Goal: Task Accomplishment & Management: Complete application form

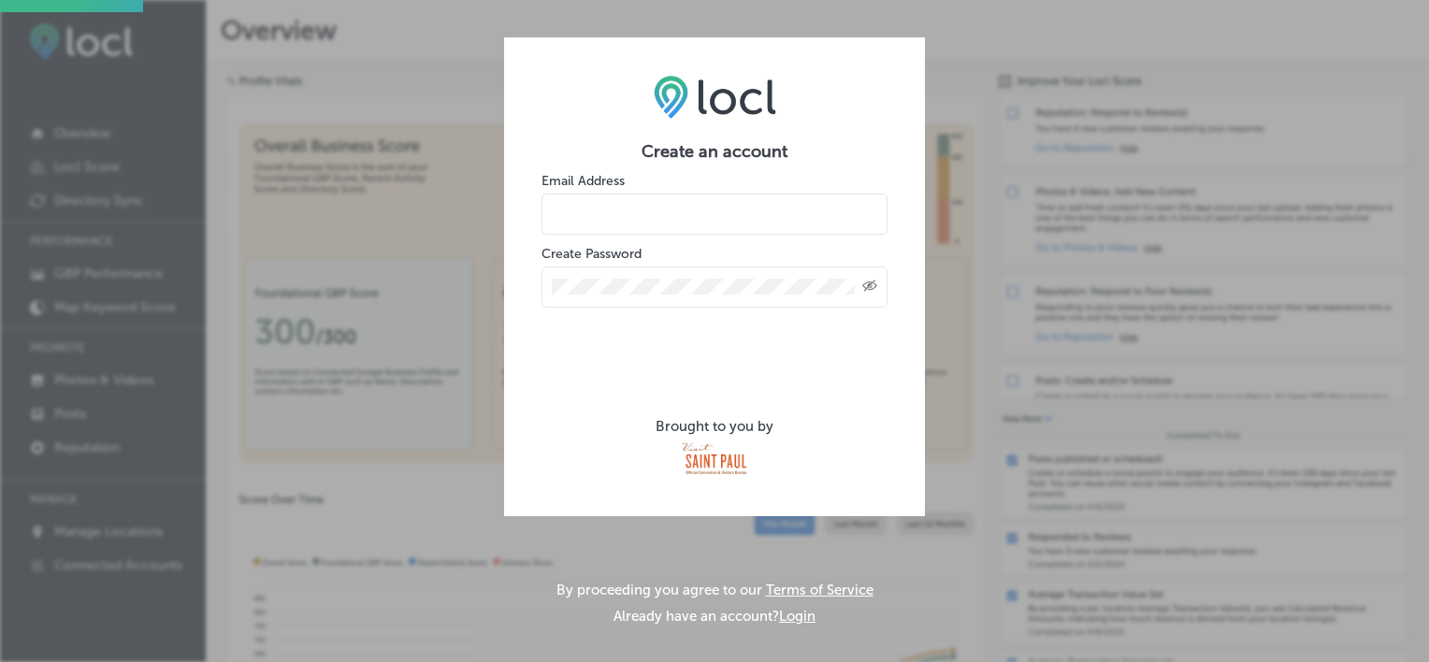
click at [579, 212] on input "email" at bounding box center [715, 214] width 346 height 41
type input "[EMAIL_ADDRESS][DOMAIN_NAME]"
click at [544, 301] on div "Created with Sketch." at bounding box center [715, 287] width 346 height 41
click at [656, 295] on div "Created with Sketch." at bounding box center [715, 287] width 346 height 41
click at [757, 219] on input "tyshelvinpoole@gmail.com" at bounding box center [715, 214] width 346 height 41
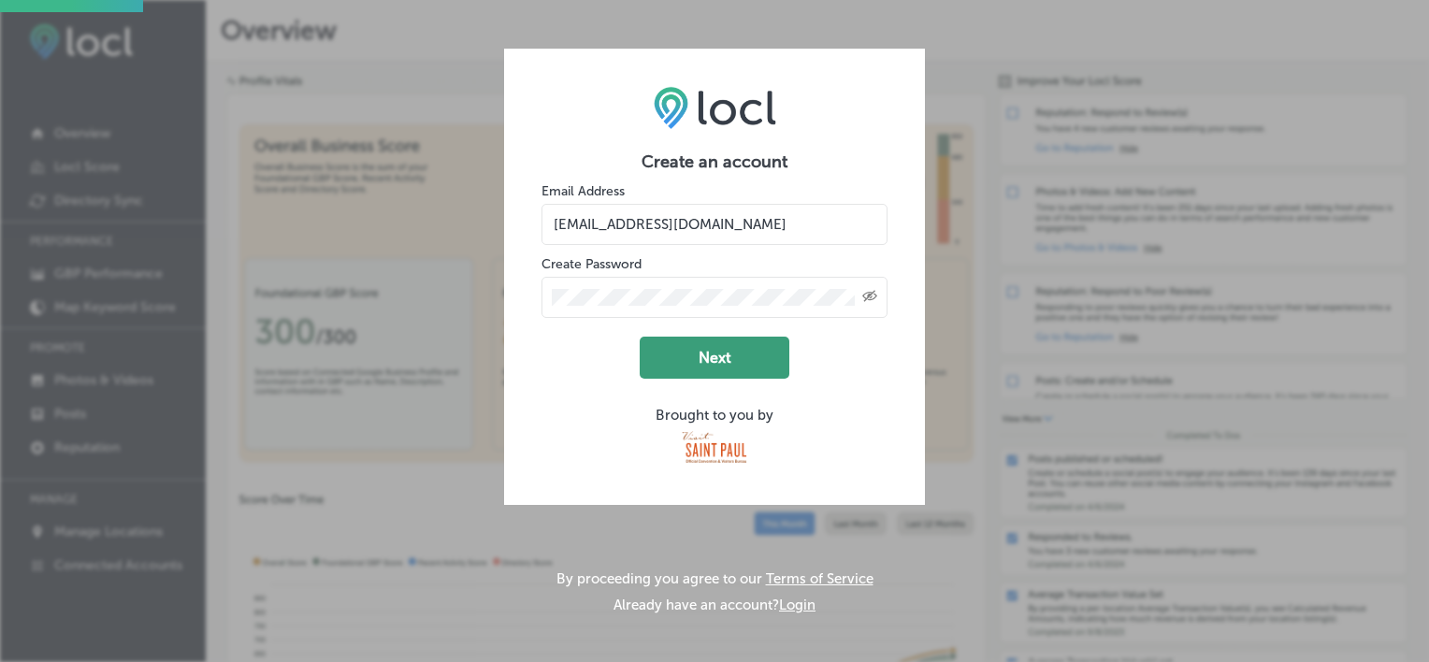
click at [711, 373] on button "Next" at bounding box center [715, 358] width 150 height 42
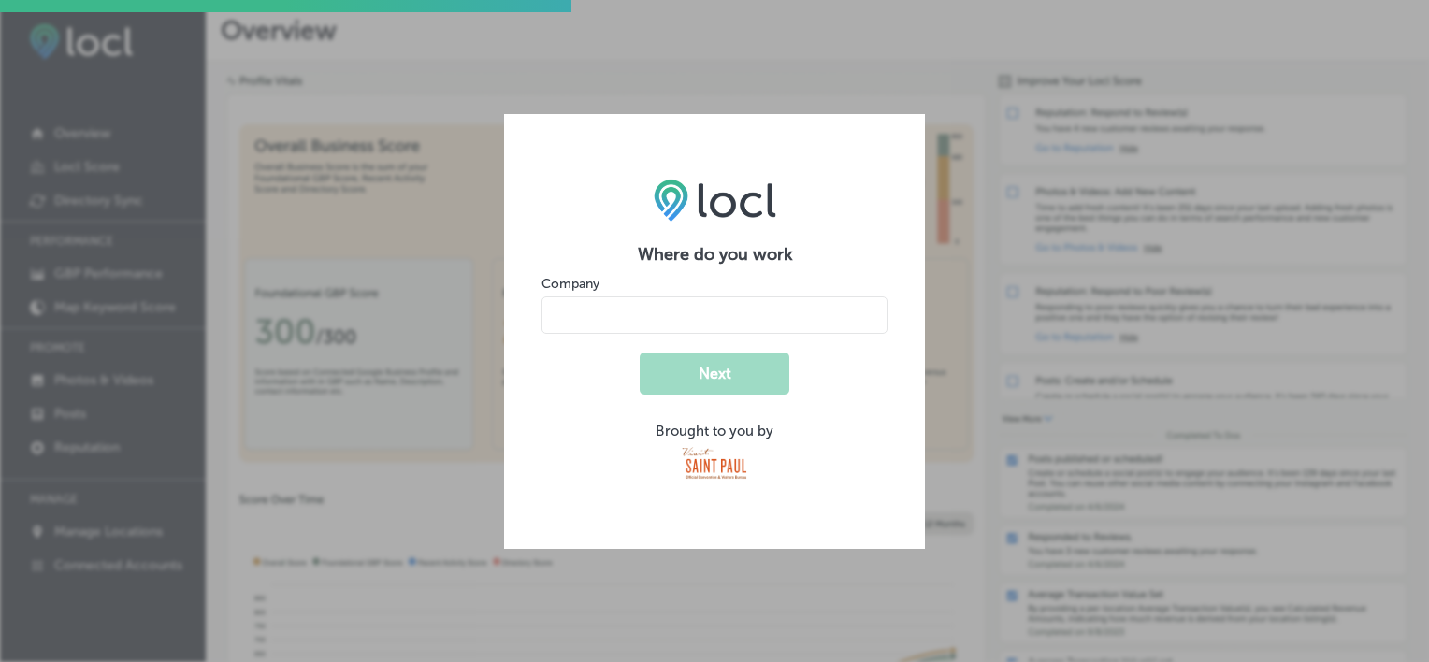
click at [576, 307] on input "name" at bounding box center [715, 315] width 346 height 37
type input "Aveon Financial Group"
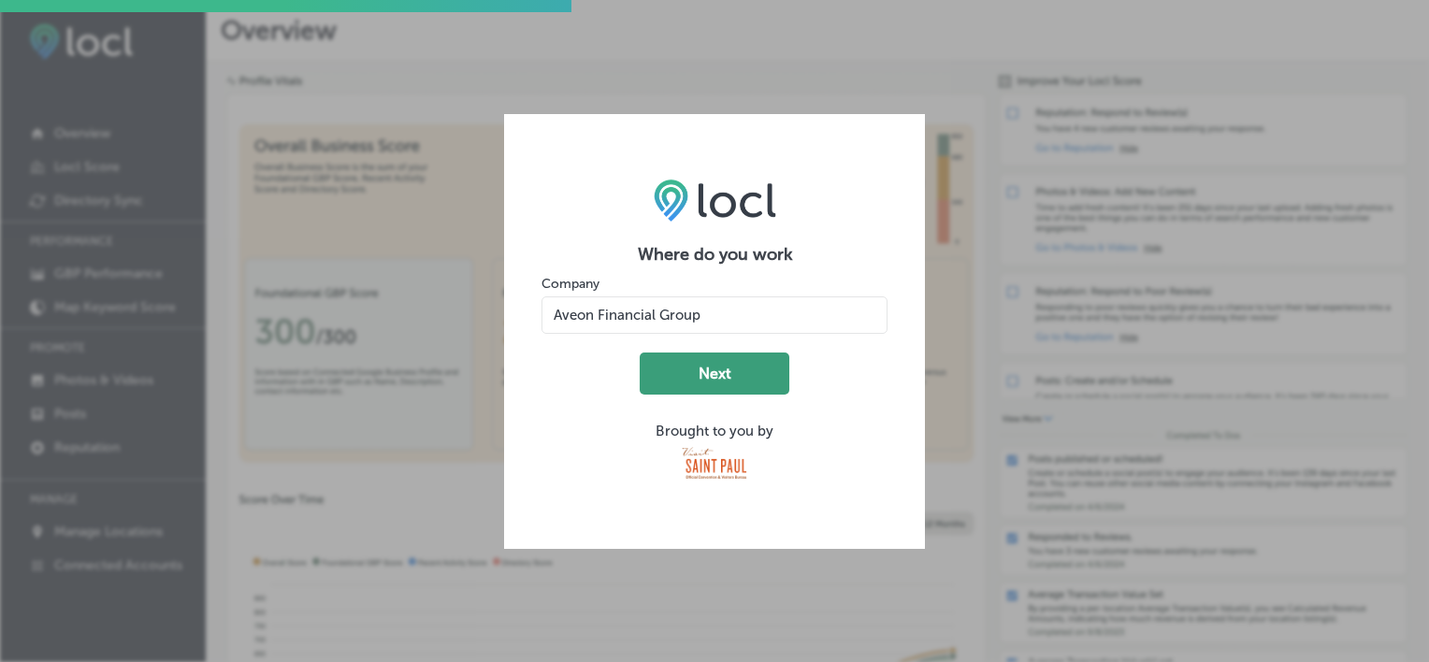
click at [743, 379] on button "Next" at bounding box center [715, 374] width 150 height 42
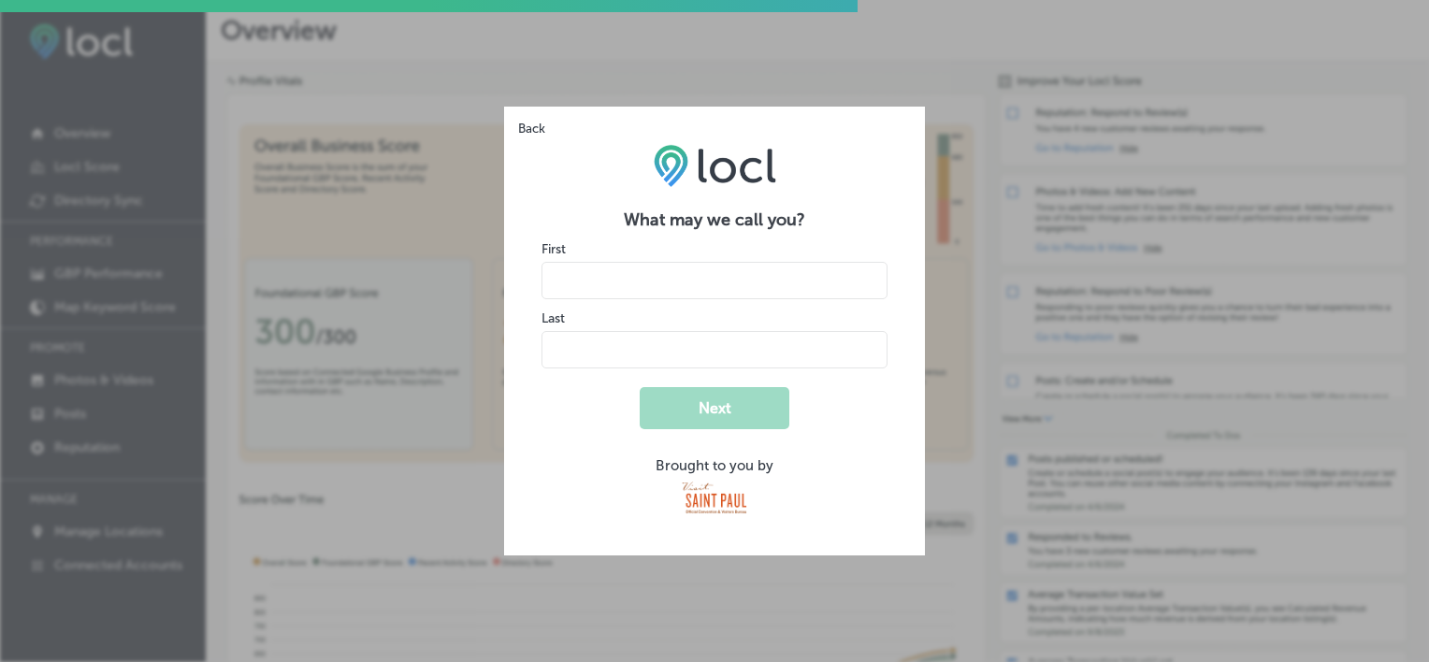
click at [569, 292] on input "name" at bounding box center [715, 280] width 346 height 37
type input "Ty"
click at [560, 352] on input "name" at bounding box center [715, 349] width 346 height 37
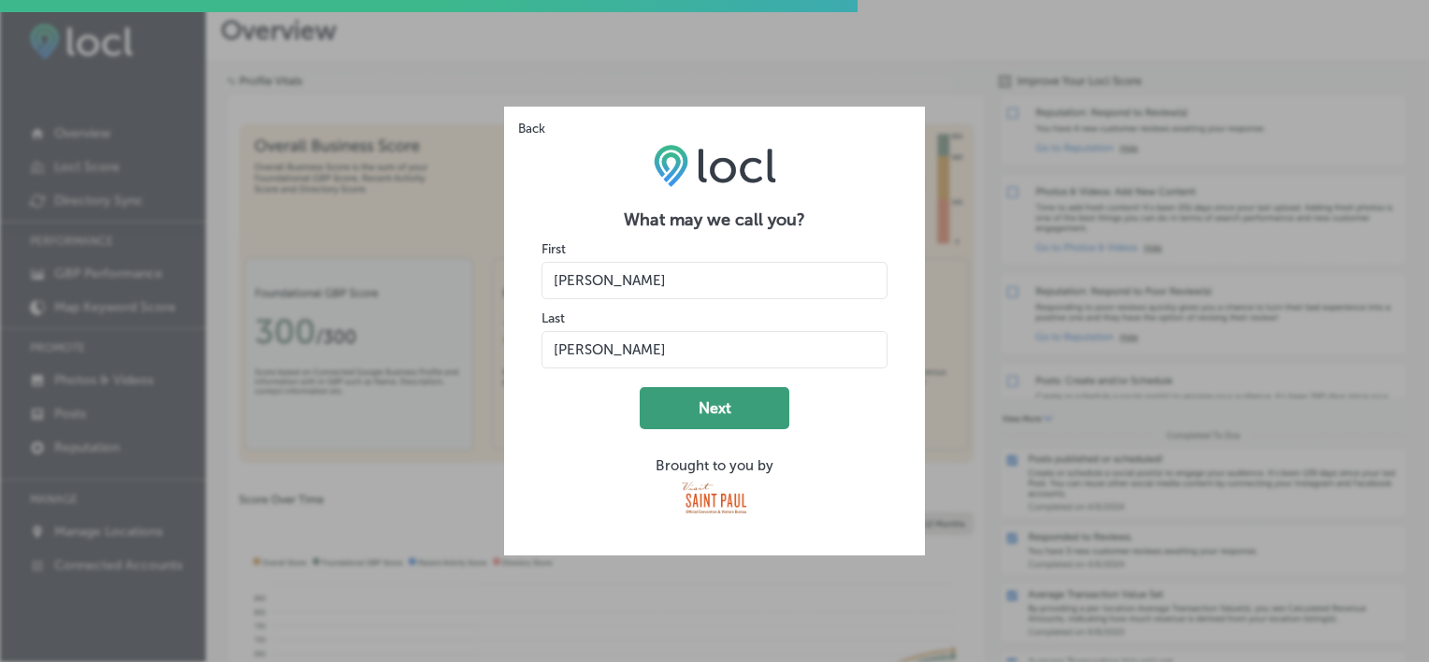
type input "Poole"
click at [703, 404] on button "Next" at bounding box center [715, 408] width 150 height 42
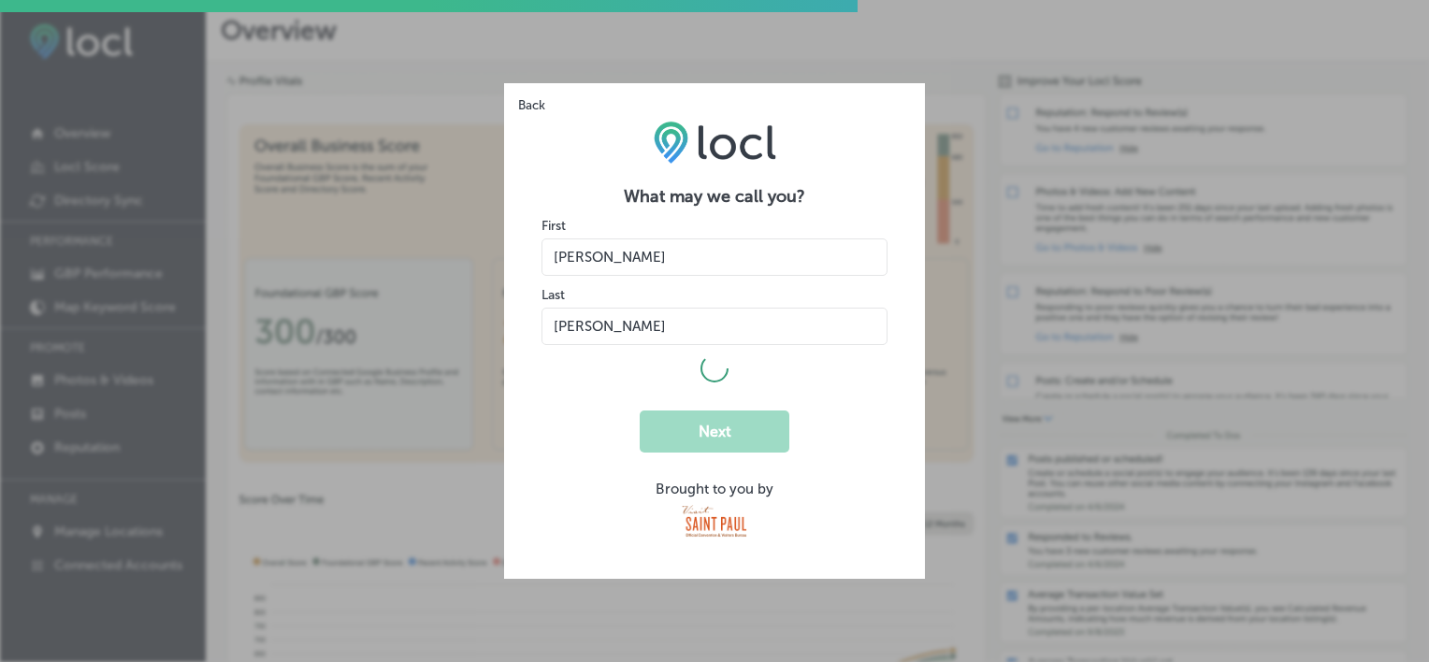
select select "US"
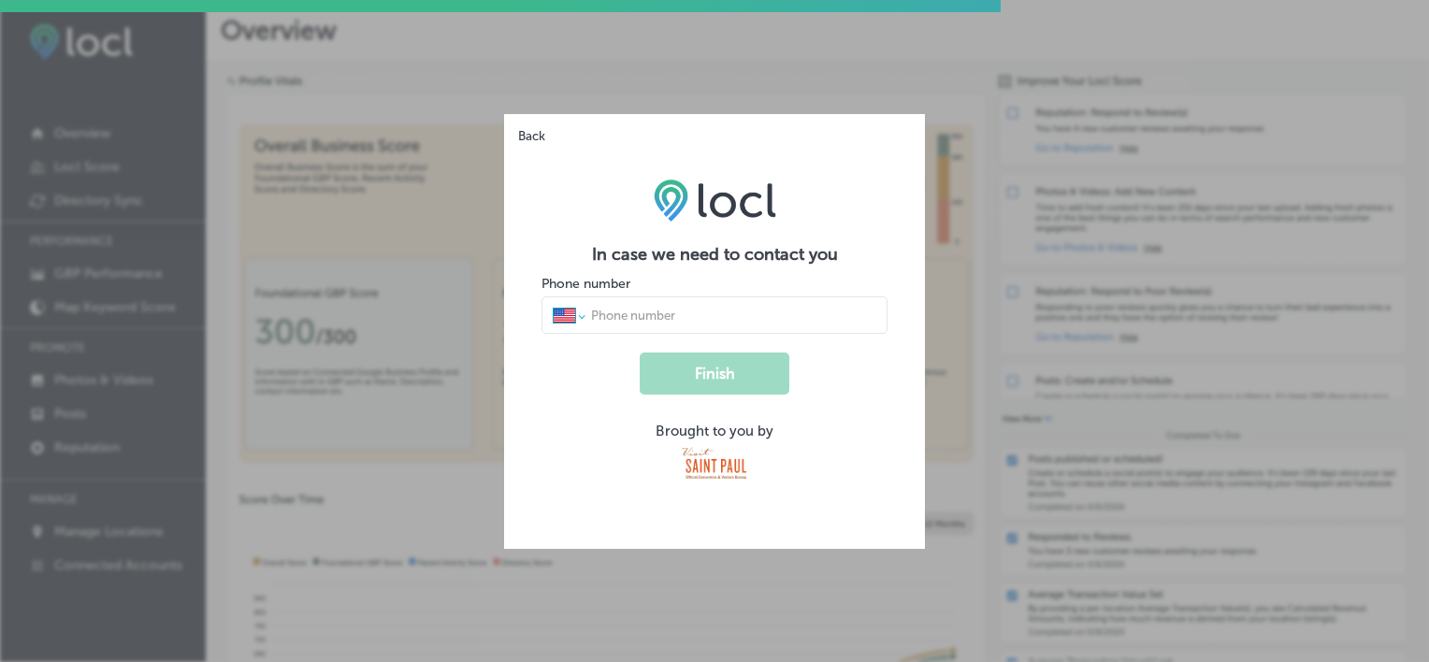
click at [583, 313] on select "International Afghanistan Åland Islands Albania Algeria American Samoa Andorra …" at bounding box center [569, 315] width 30 height 17
click at [605, 318] on input "tel" at bounding box center [732, 315] width 287 height 17
type input "1 (651) 968-7072"
click at [686, 365] on button "Finish" at bounding box center [715, 374] width 150 height 42
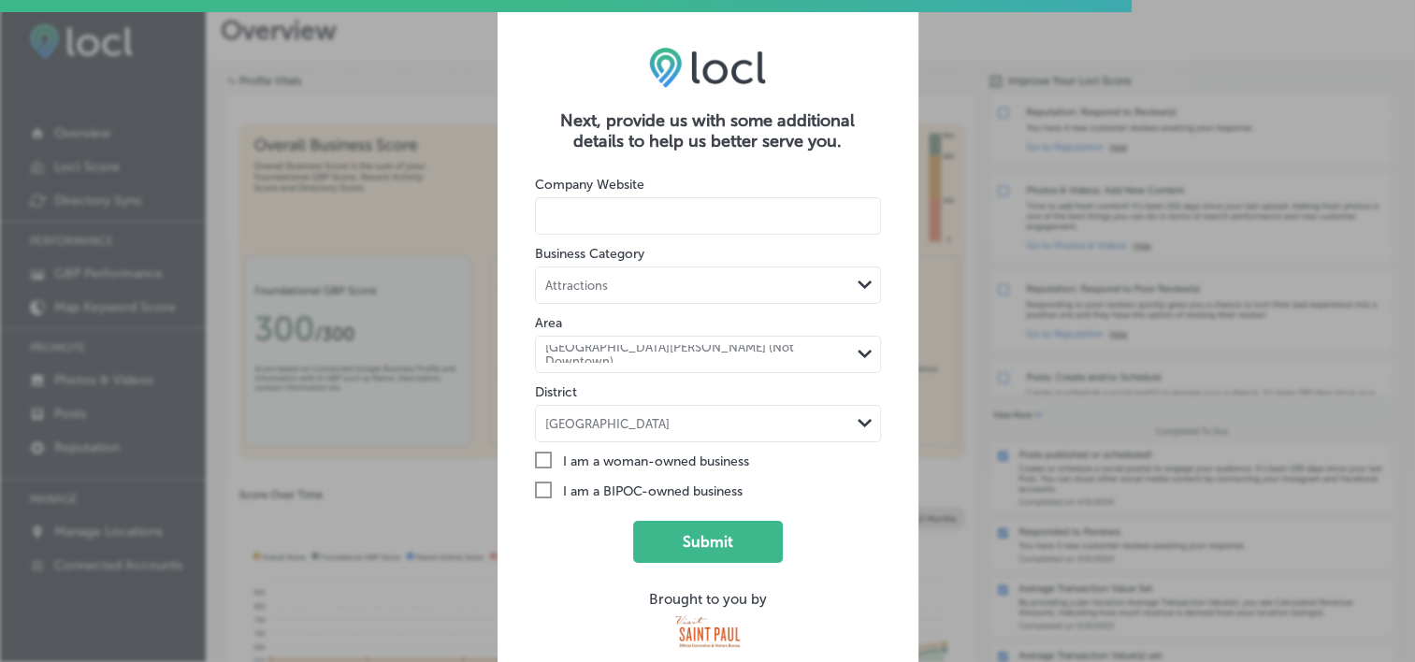
click at [558, 214] on input at bounding box center [708, 215] width 346 height 37
type input "A"
type input "H"
type input "www.aveonfinancial.com"
click at [869, 281] on polygon at bounding box center [865, 285] width 14 height 8
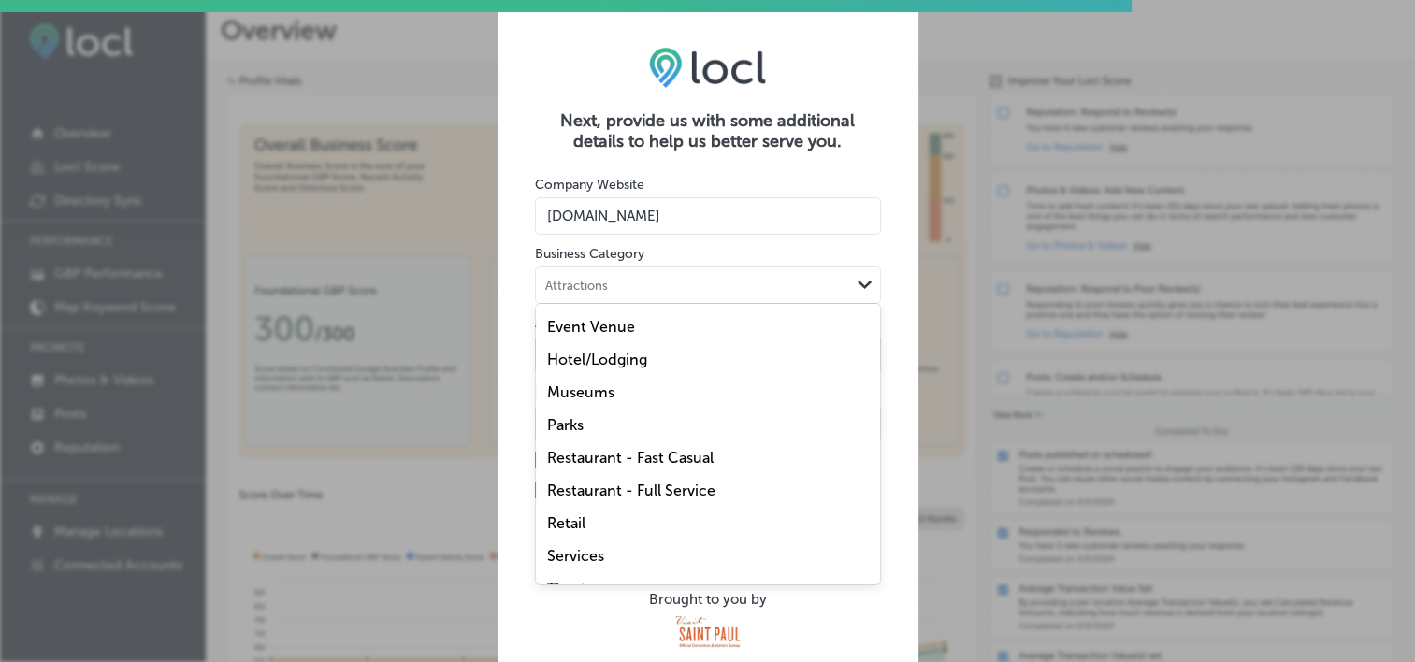
scroll to position [122, 0]
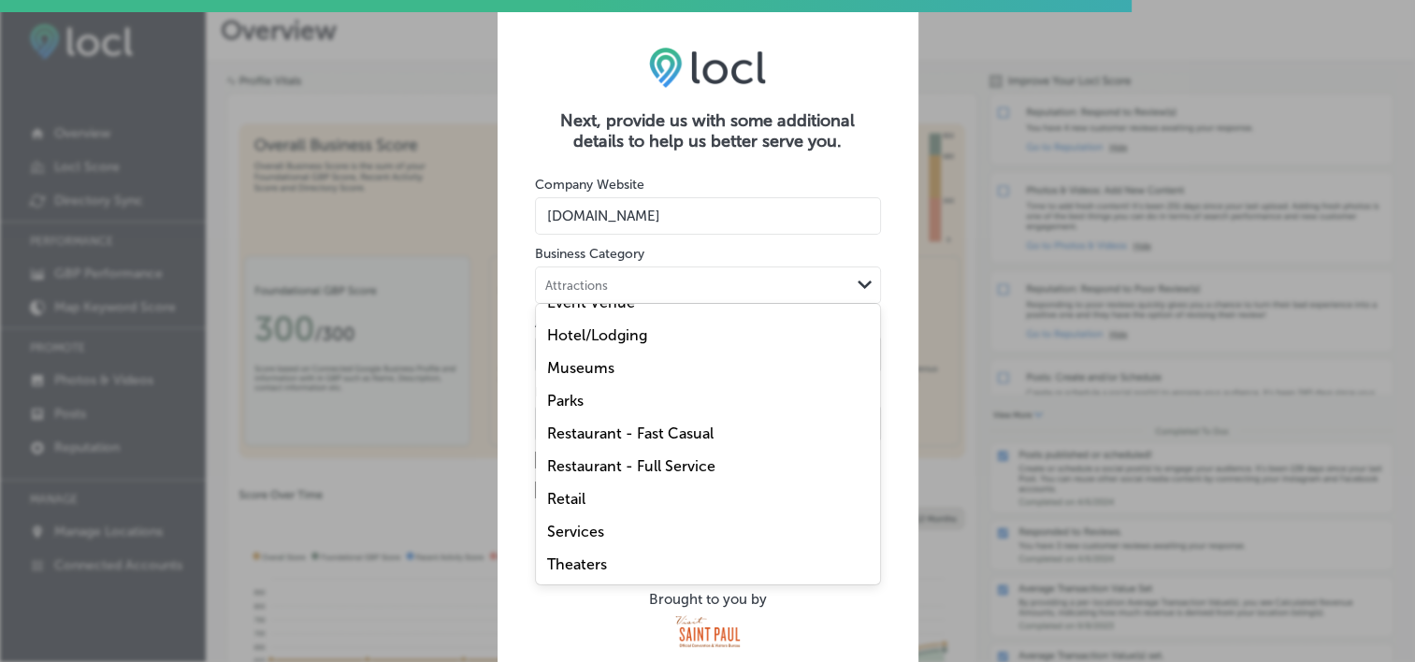
click at [576, 529] on label "Services" at bounding box center [575, 532] width 57 height 18
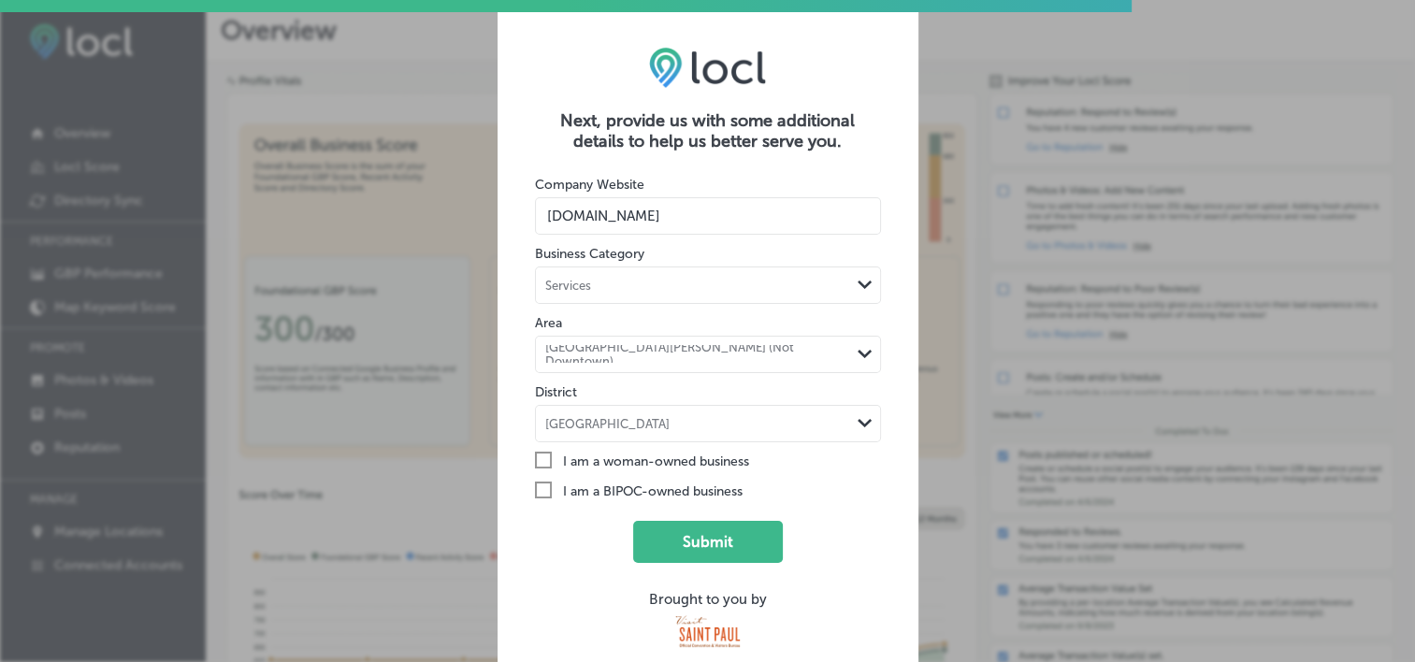
click at [863, 352] on icon "Path Created with Sketch." at bounding box center [865, 354] width 14 height 8
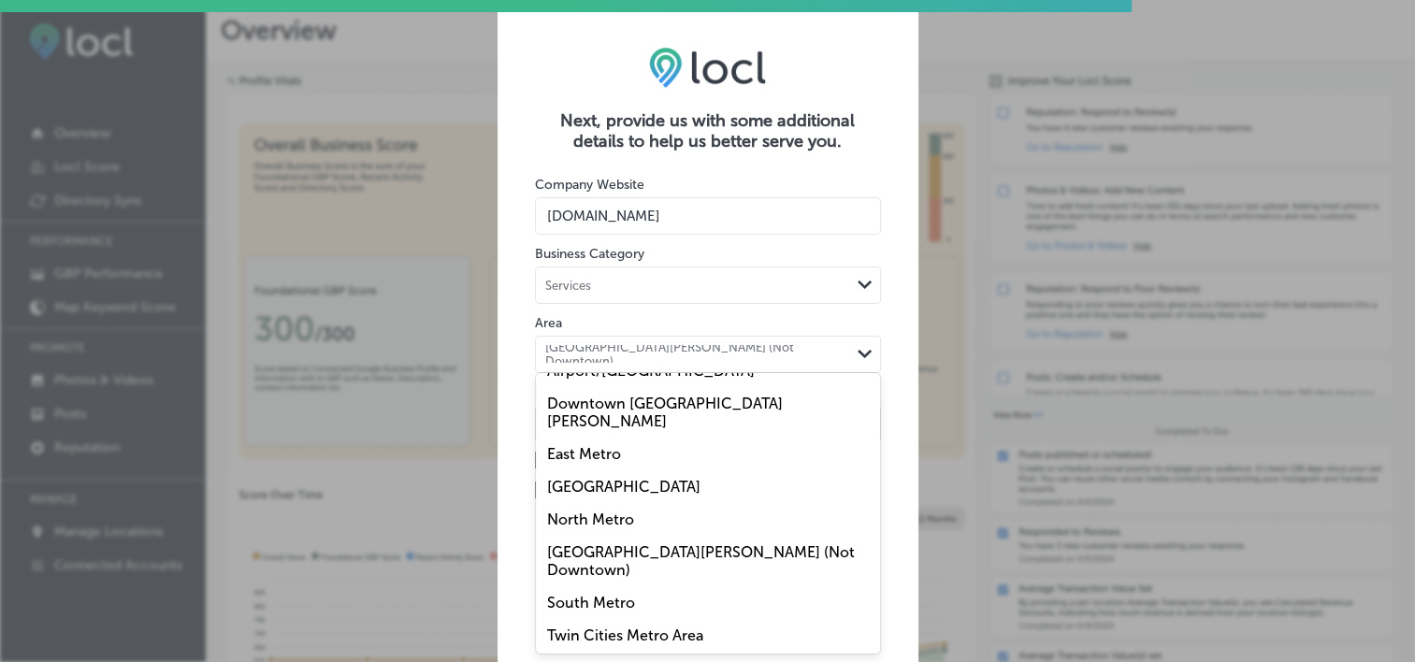
scroll to position [0, 0]
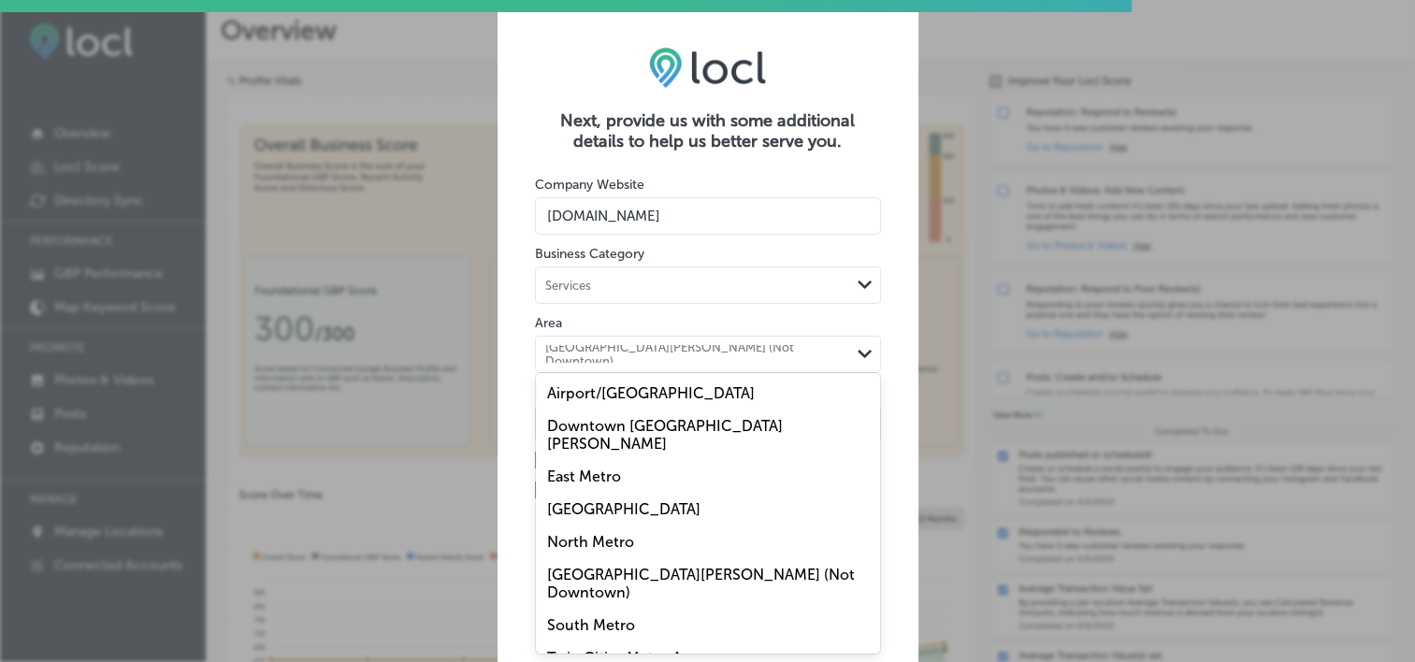
click at [618, 387] on label "Airport/Mall of America" at bounding box center [651, 393] width 208 height 18
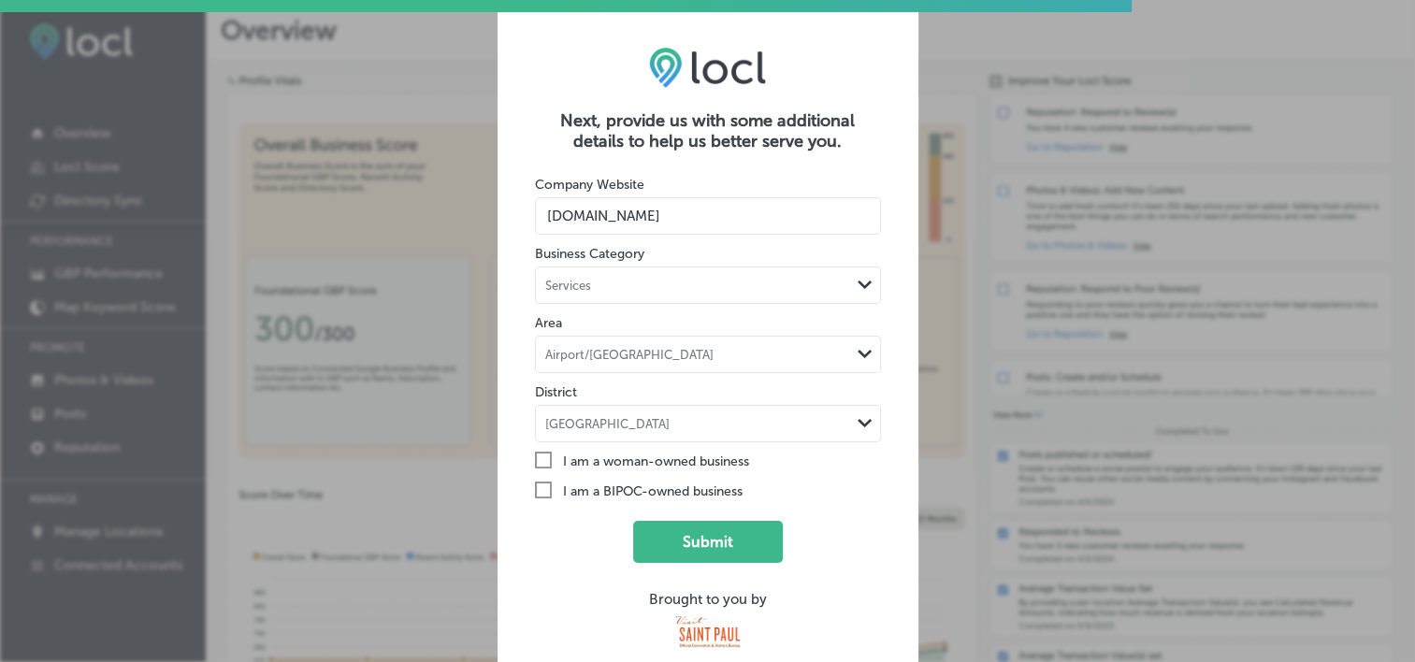
click at [864, 353] on icon "Path Created with Sketch." at bounding box center [865, 354] width 14 height 8
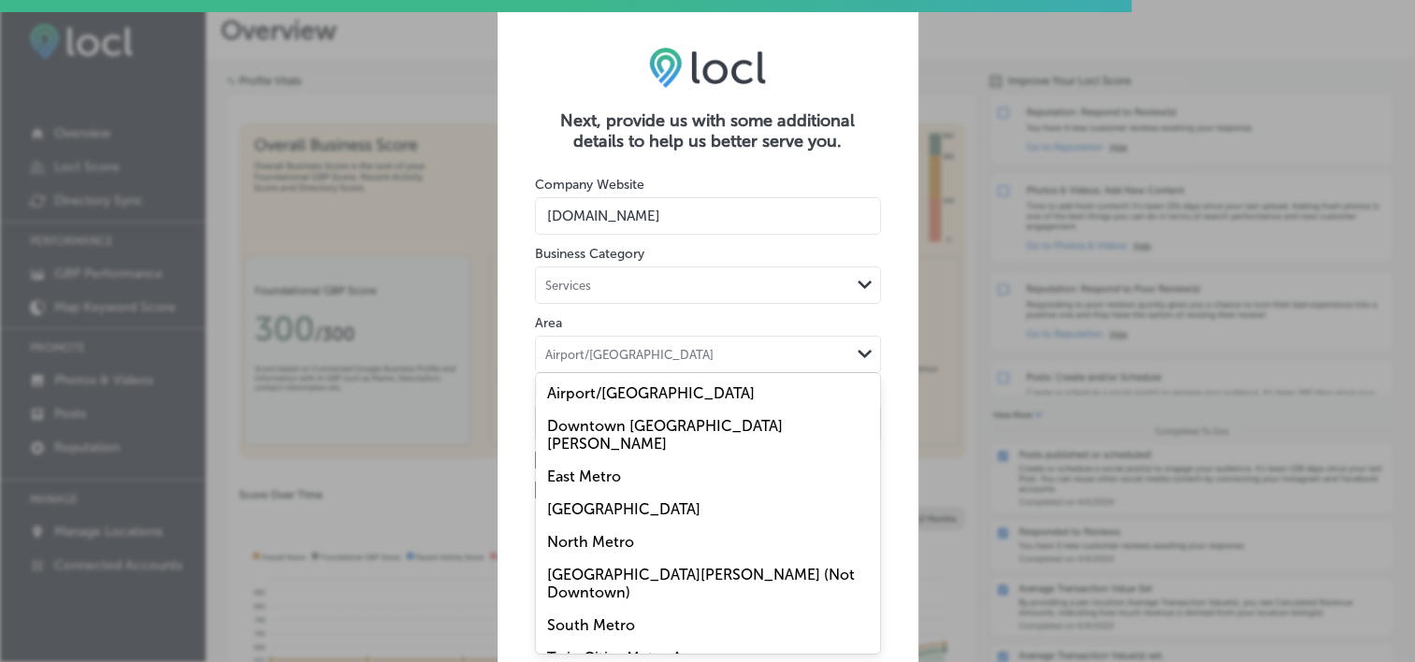
click at [670, 649] on label "Twin Cities Metro Area" at bounding box center [625, 658] width 156 height 18
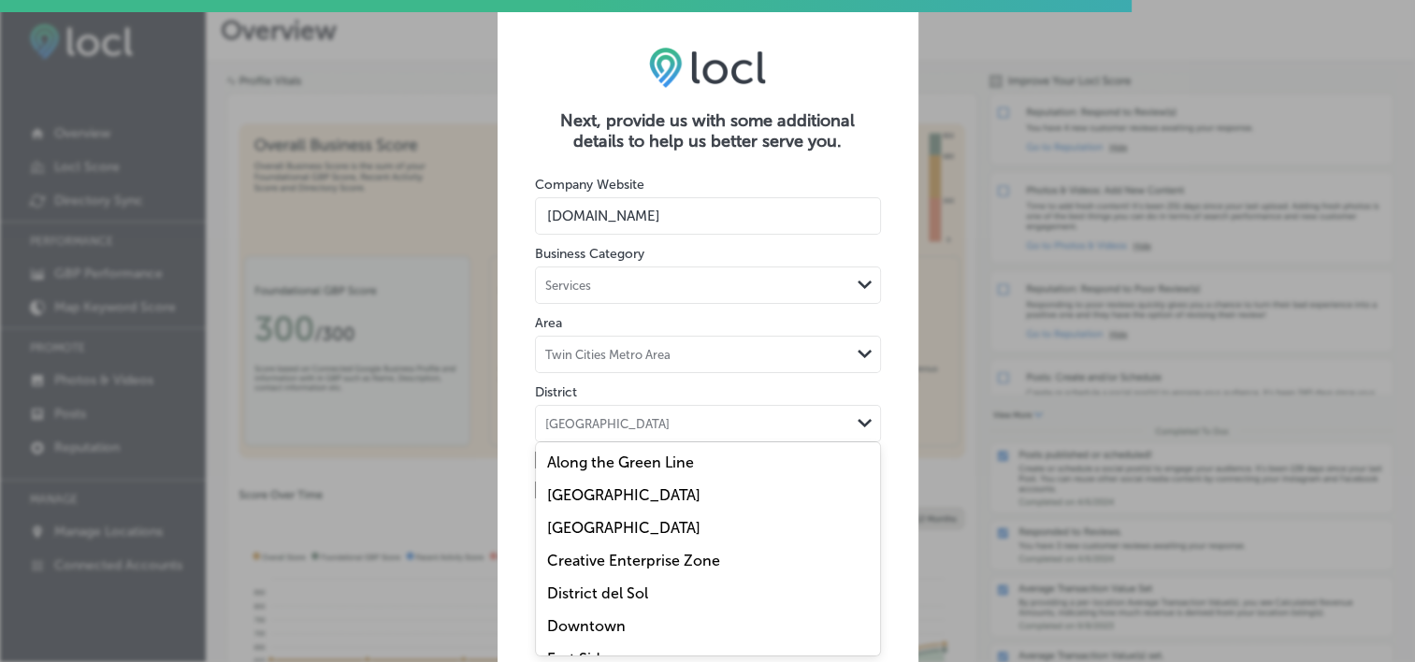
click at [866, 423] on div "option undefined focused, 1 of 24. 24 results available. Use Up and Down to cho…" at bounding box center [708, 423] width 346 height 37
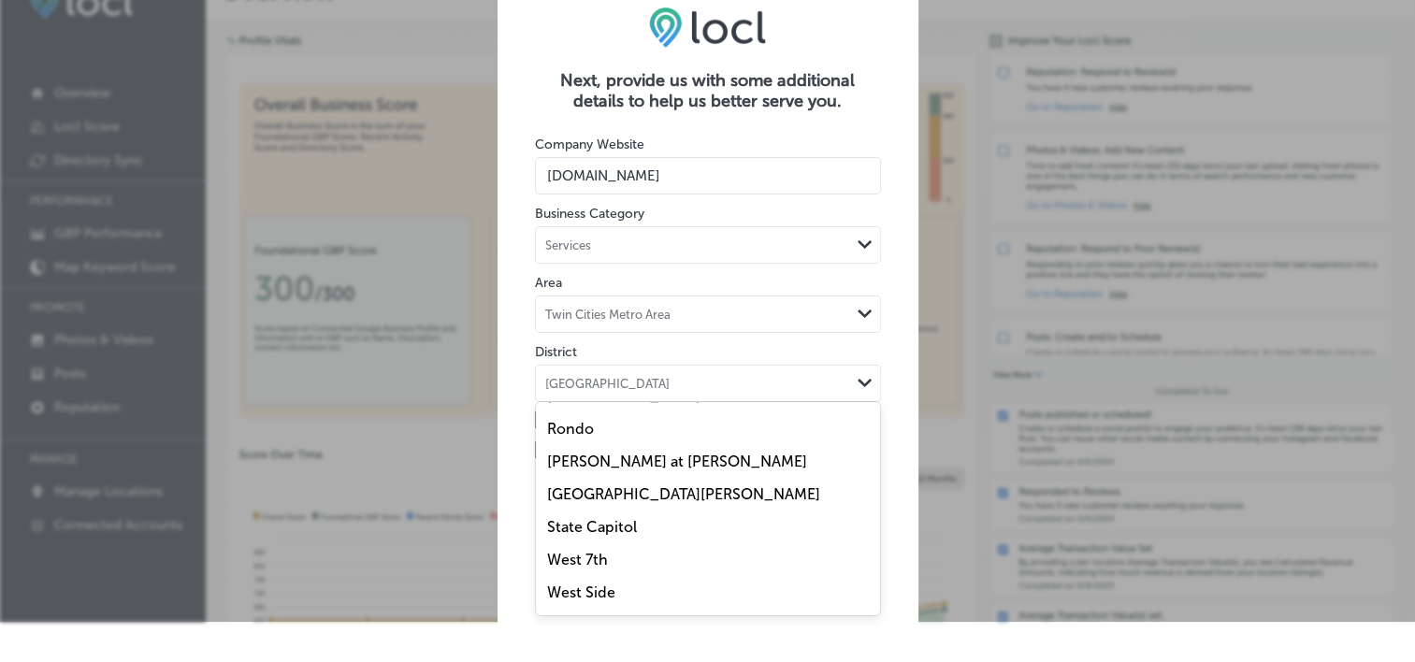
scroll to position [584, 0]
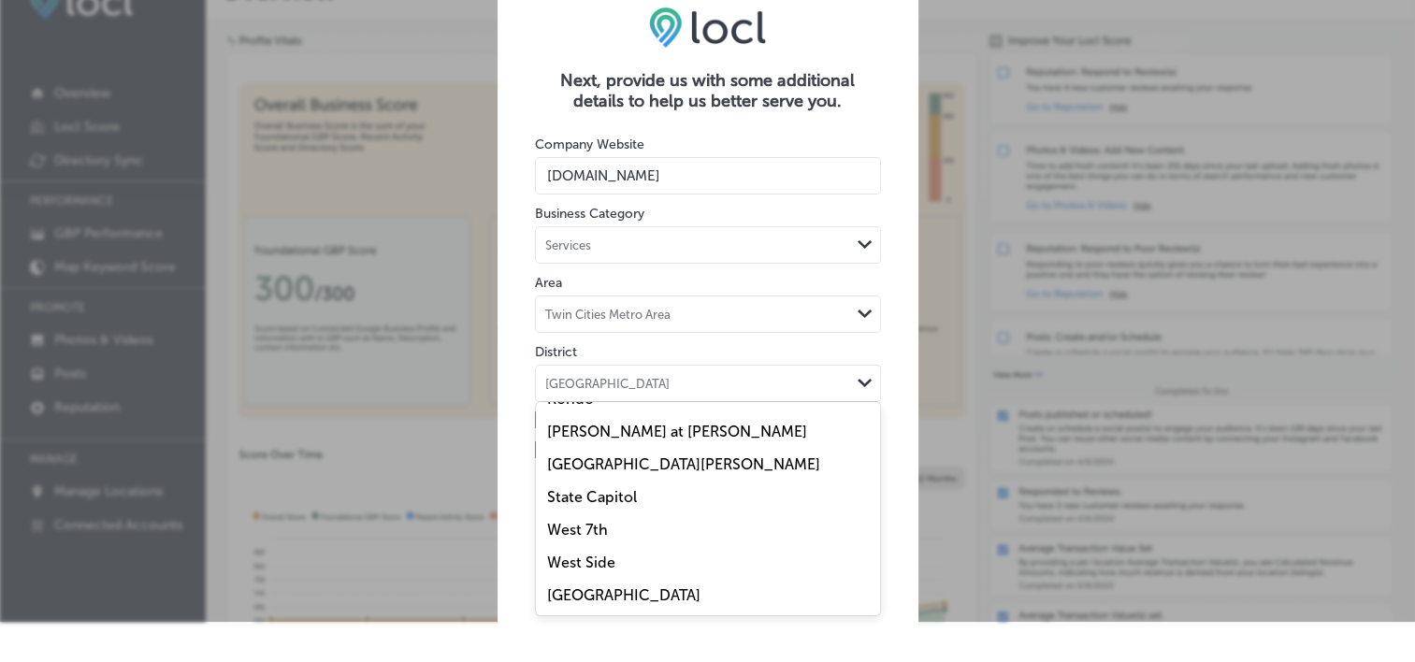
drag, startPoint x: 861, startPoint y: 565, endPoint x: 871, endPoint y: 518, distance: 47.9
click at [872, 504] on div "Along the Green Line Cathedral Hill Como Park Creative Enterprise Zone District…" at bounding box center [708, 508] width 344 height 213
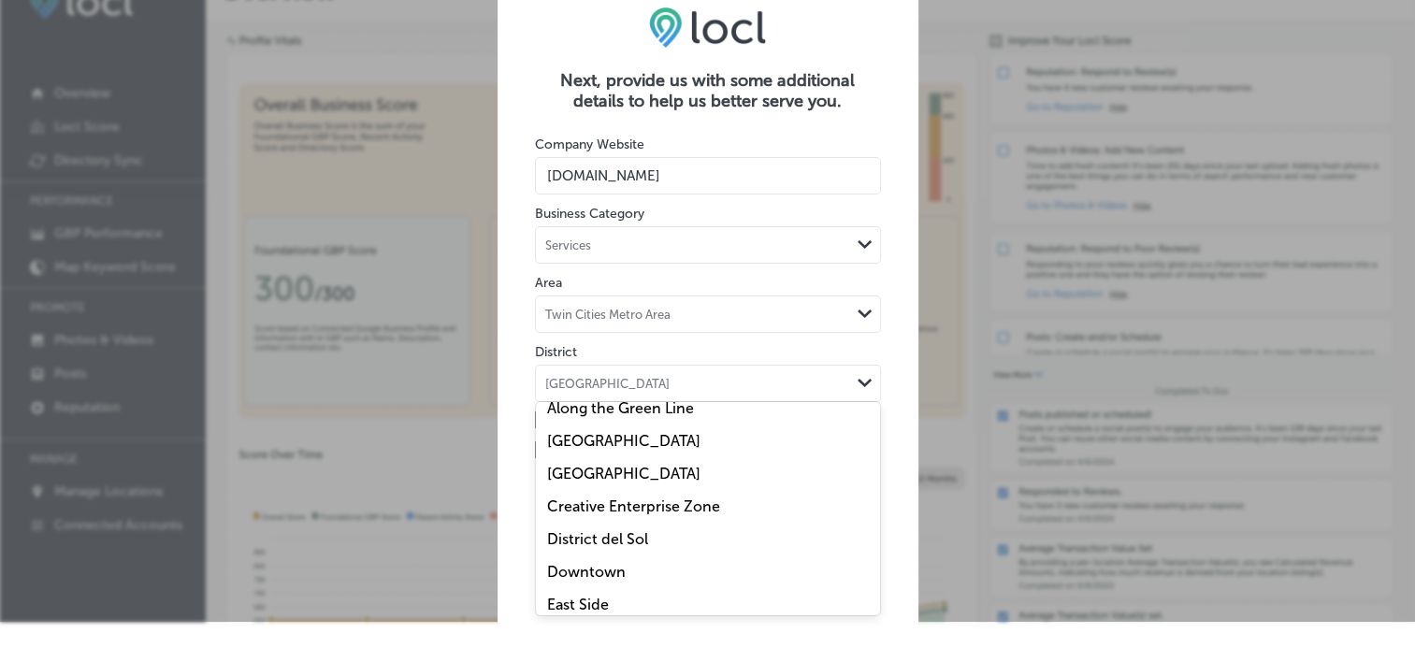
scroll to position [0, 0]
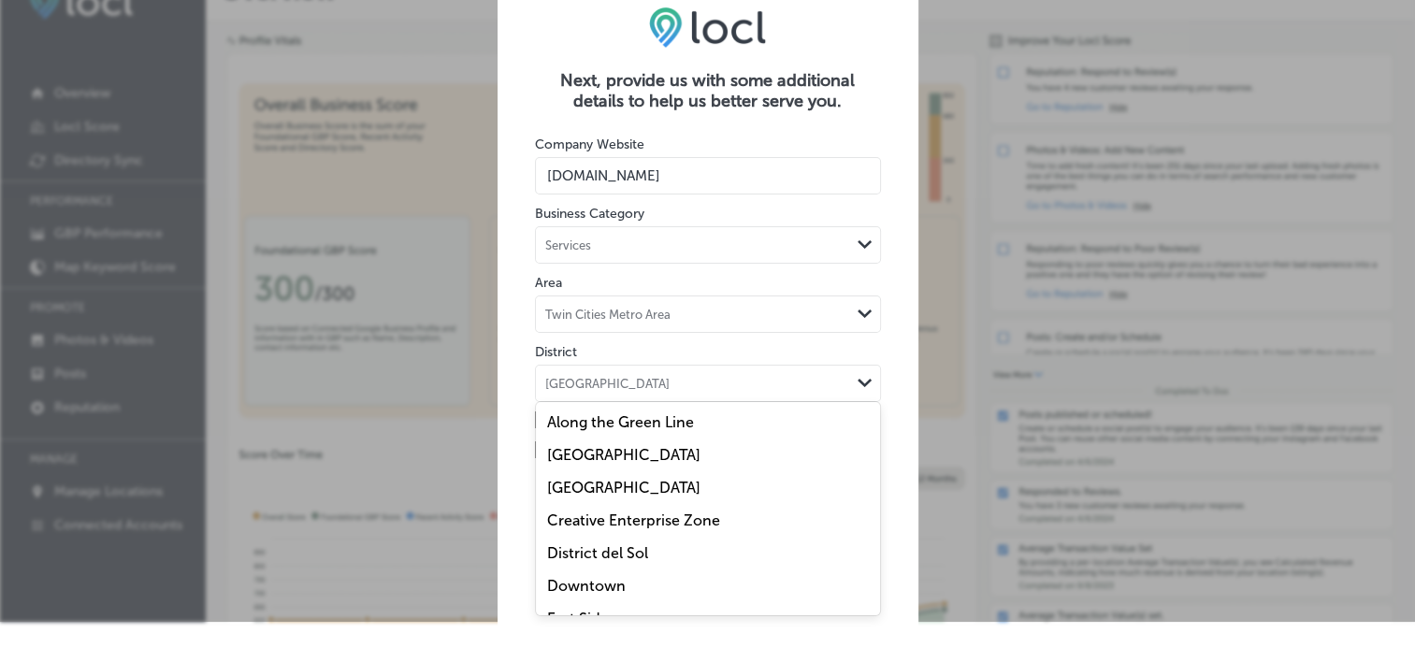
click at [624, 519] on label "Creative Enterprise Zone" at bounding box center [633, 521] width 173 height 18
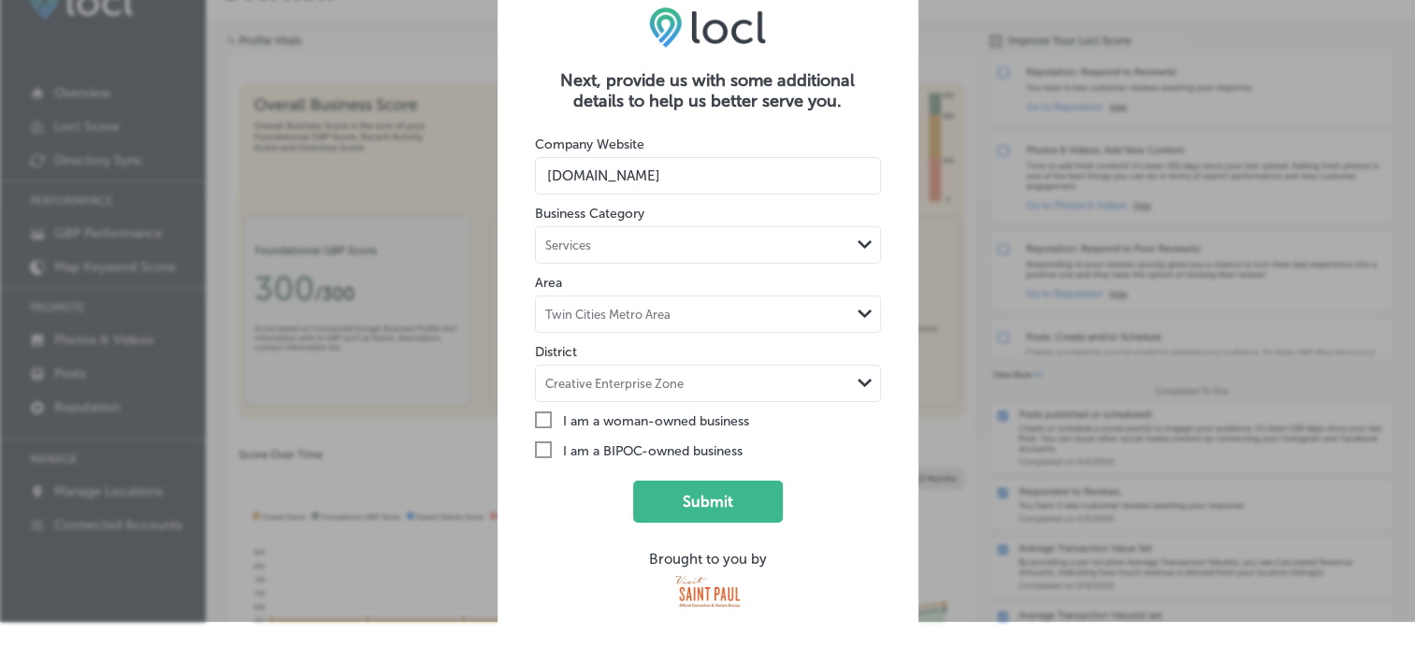
click at [538, 451] on icon "Check Created with Sketch." at bounding box center [543, 450] width 17 height 17
click at [0, 0] on input "Check Created with Sketch. I am a BIPOC-owned business" at bounding box center [0, 0] width 0 height 0
click at [689, 500] on button "Submit" at bounding box center [708, 502] width 150 height 42
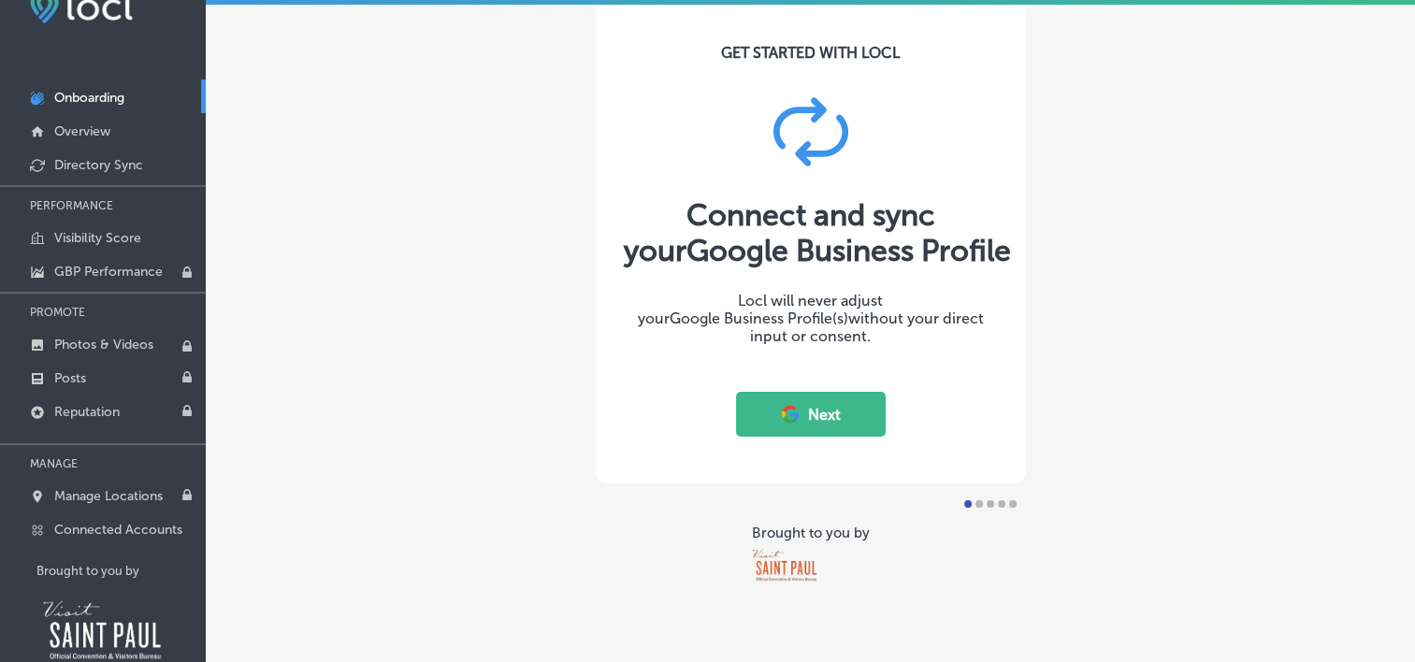
scroll to position [47, 0]
click at [819, 409] on button "Next" at bounding box center [811, 414] width 150 height 45
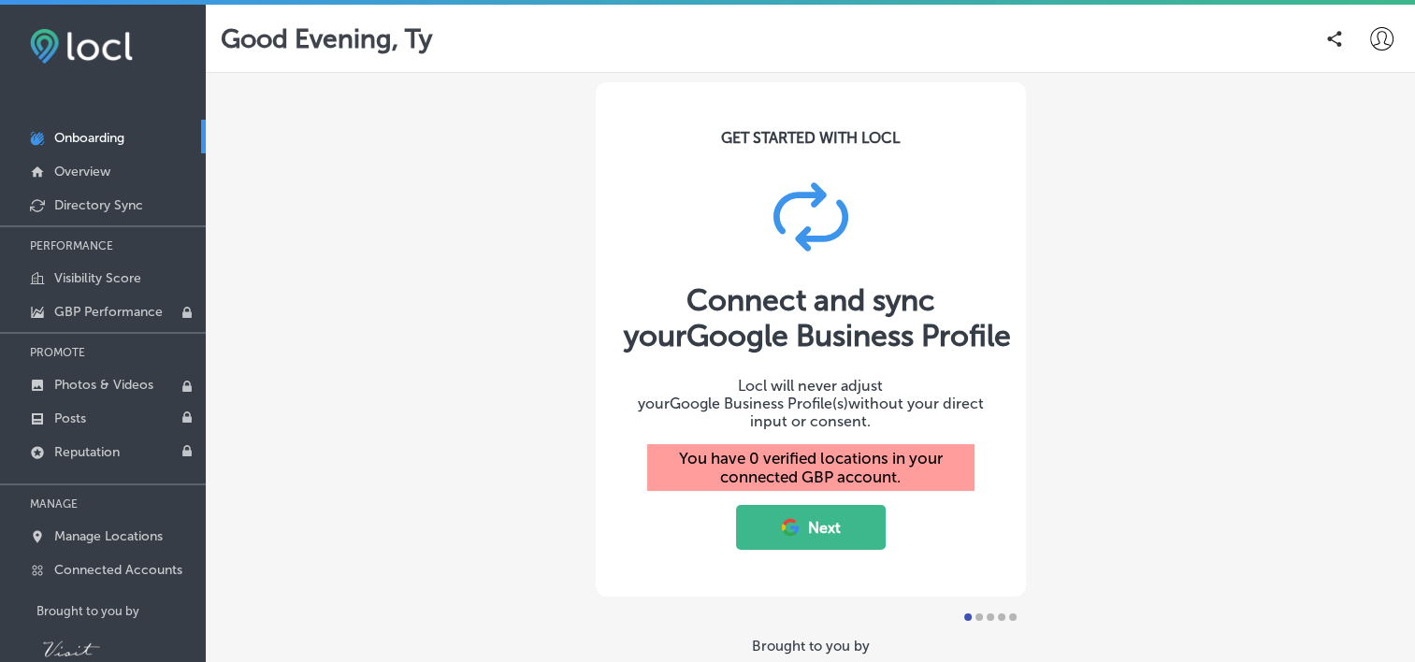
click at [814, 524] on button "Next" at bounding box center [811, 527] width 150 height 45
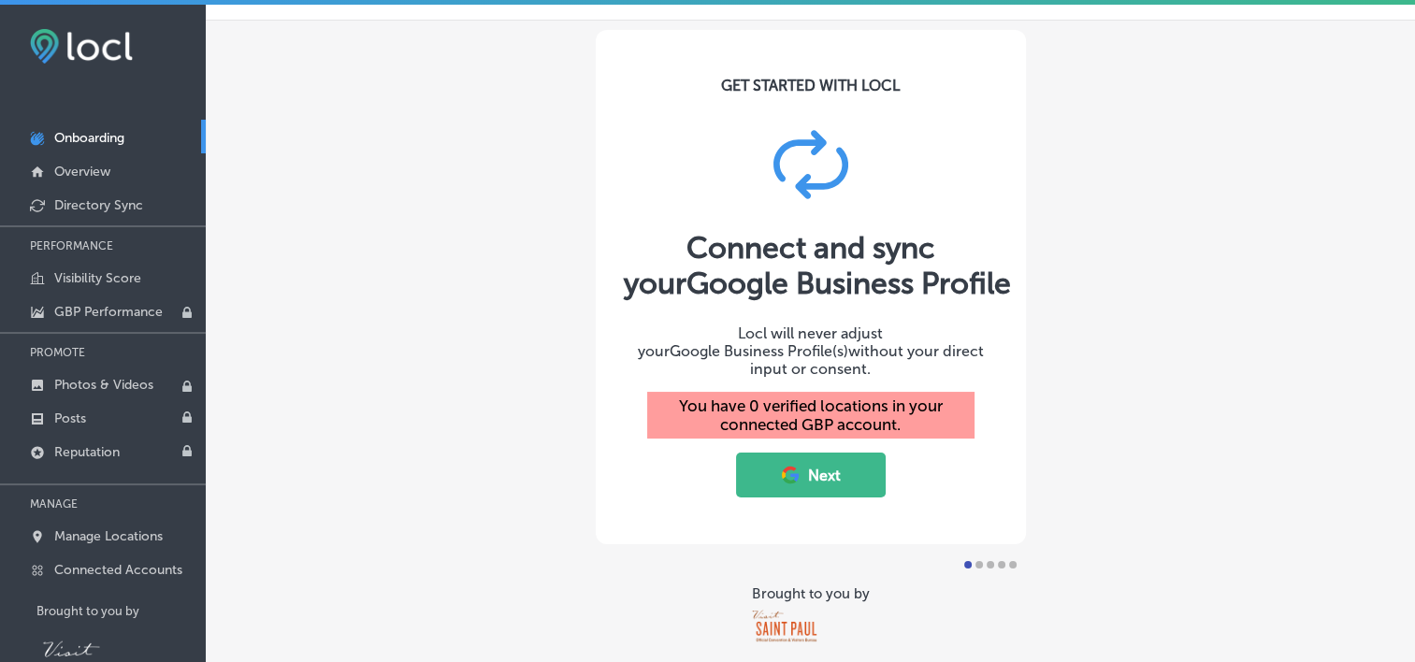
scroll to position [60, 0]
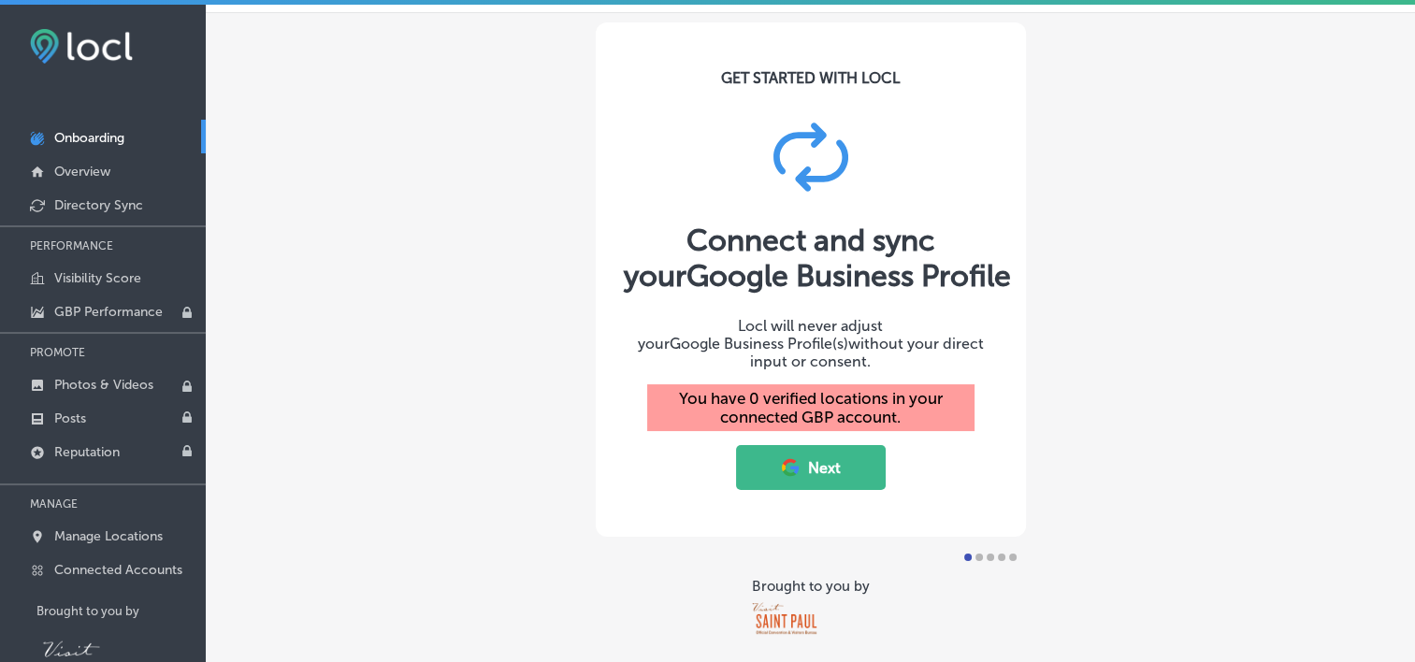
click at [793, 457] on icon at bounding box center [790, 467] width 21 height 21
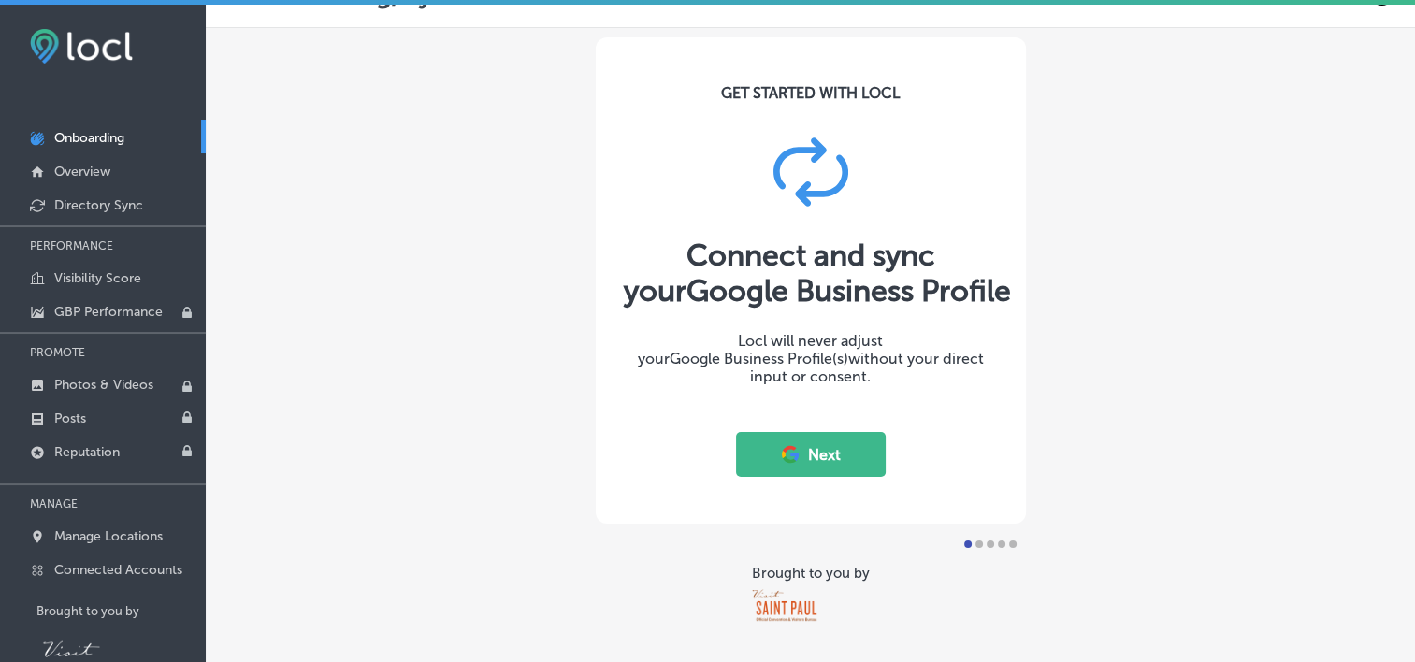
scroll to position [47, 0]
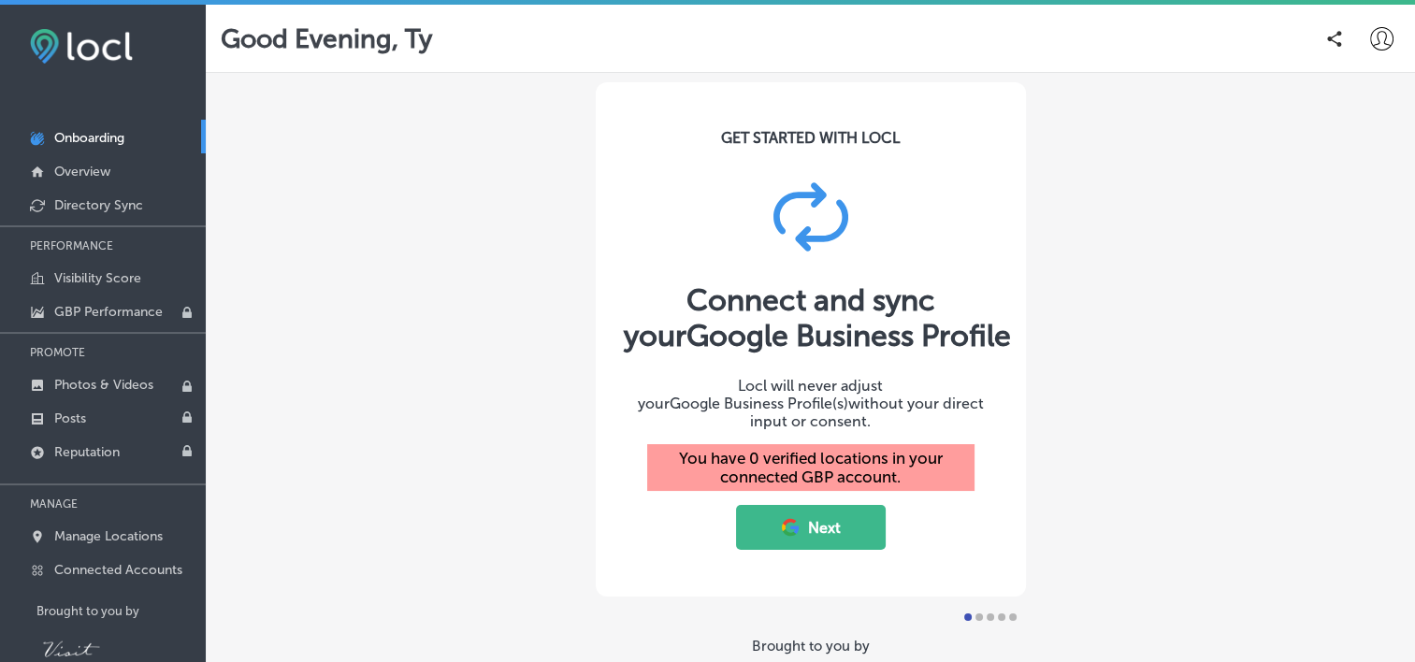
click at [793, 519] on button "Next" at bounding box center [811, 527] width 150 height 45
click at [818, 511] on button "Next" at bounding box center [811, 527] width 150 height 45
drag, startPoint x: 1255, startPoint y: 486, endPoint x: 880, endPoint y: 473, distance: 375.4
click at [880, 473] on div "GET STARTED WITH LOCL Connect and sync your Google Business Profile Locl will n…" at bounding box center [811, 390] width 1210 height 635
drag, startPoint x: 895, startPoint y: 473, endPoint x: 958, endPoint y: 269, distance: 213.4
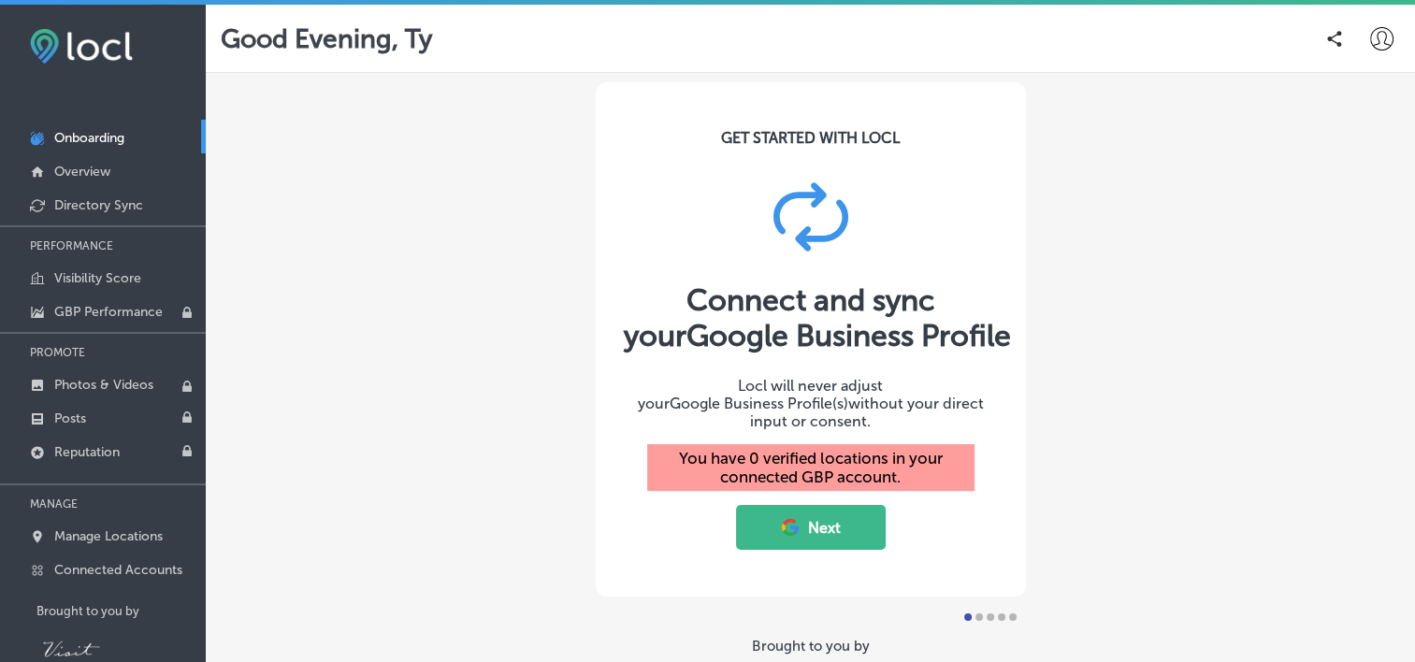
click at [958, 269] on div "GET STARTED WITH LOCL Connect and sync your Google Business Profile Locl will n…" at bounding box center [811, 339] width 430 height 515
click at [834, 251] on div "GET STARTED WITH LOCL Connect and sync your Google Business Profile Locl will n…" at bounding box center [811, 339] width 430 height 515
drag, startPoint x: 834, startPoint y: 251, endPoint x: 774, endPoint y: 214, distance: 70.9
click at [775, 214] on icon at bounding box center [811, 217] width 75 height 75
click at [67, 132] on p "Onboarding" at bounding box center [89, 138] width 70 height 16
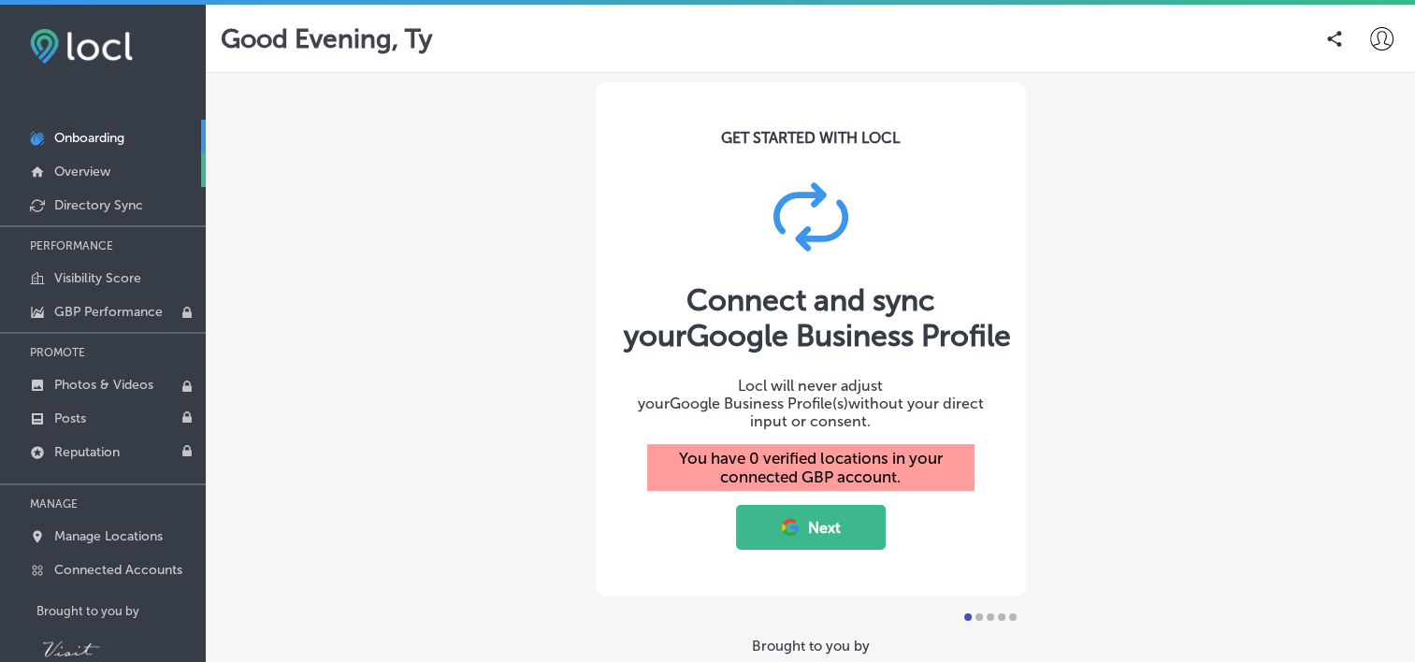
click at [79, 168] on p "Overview" at bounding box center [82, 172] width 56 height 16
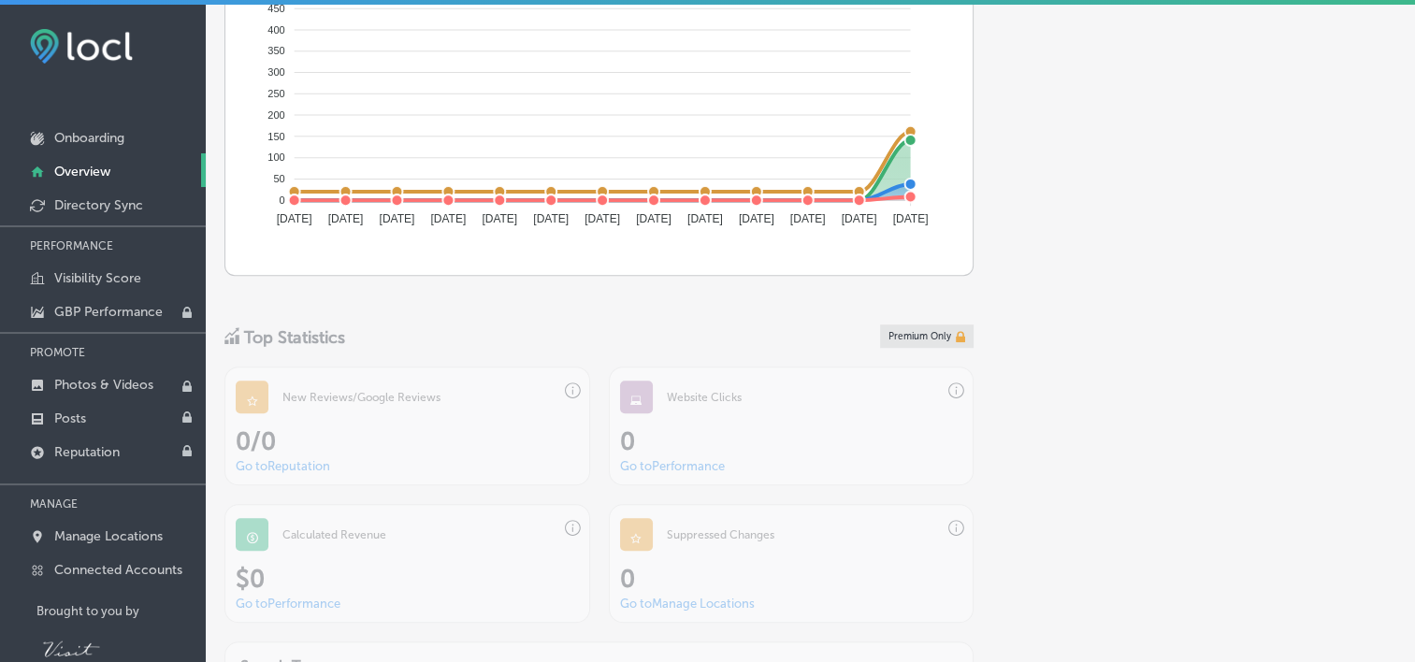
scroll to position [1247, 0]
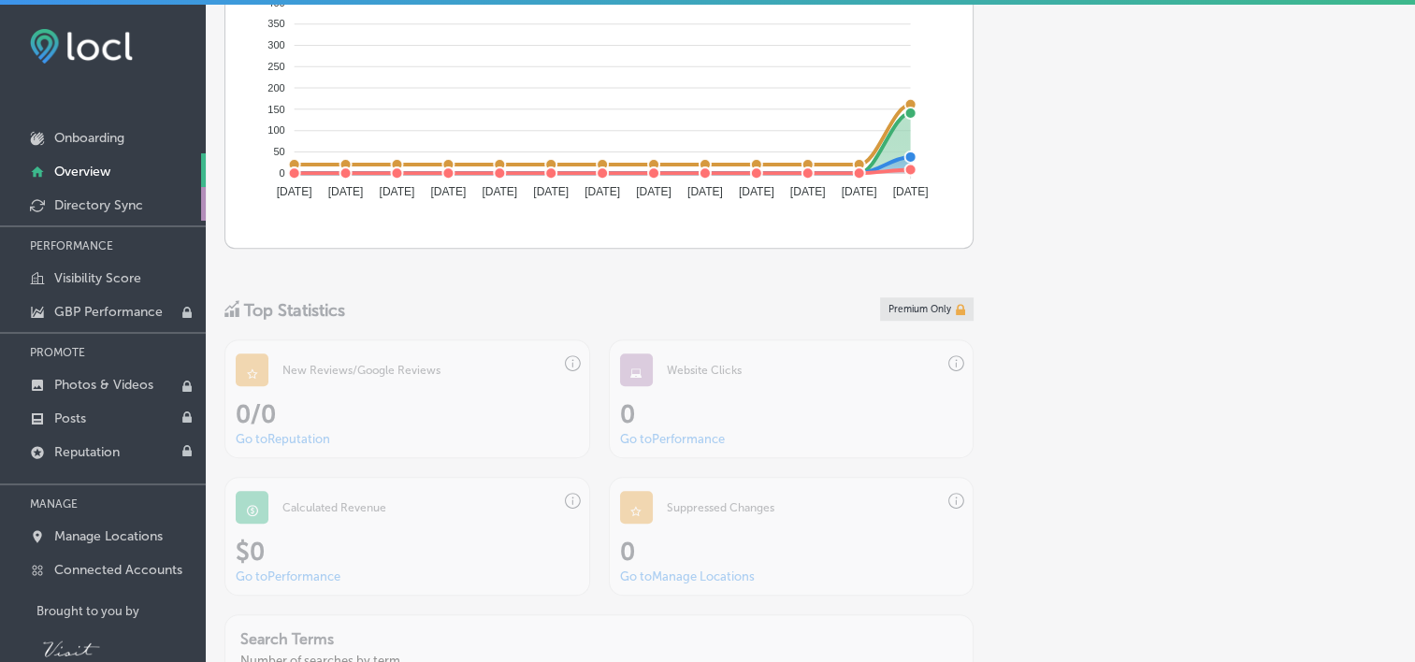
click at [93, 199] on p "Directory Sync" at bounding box center [98, 205] width 89 height 16
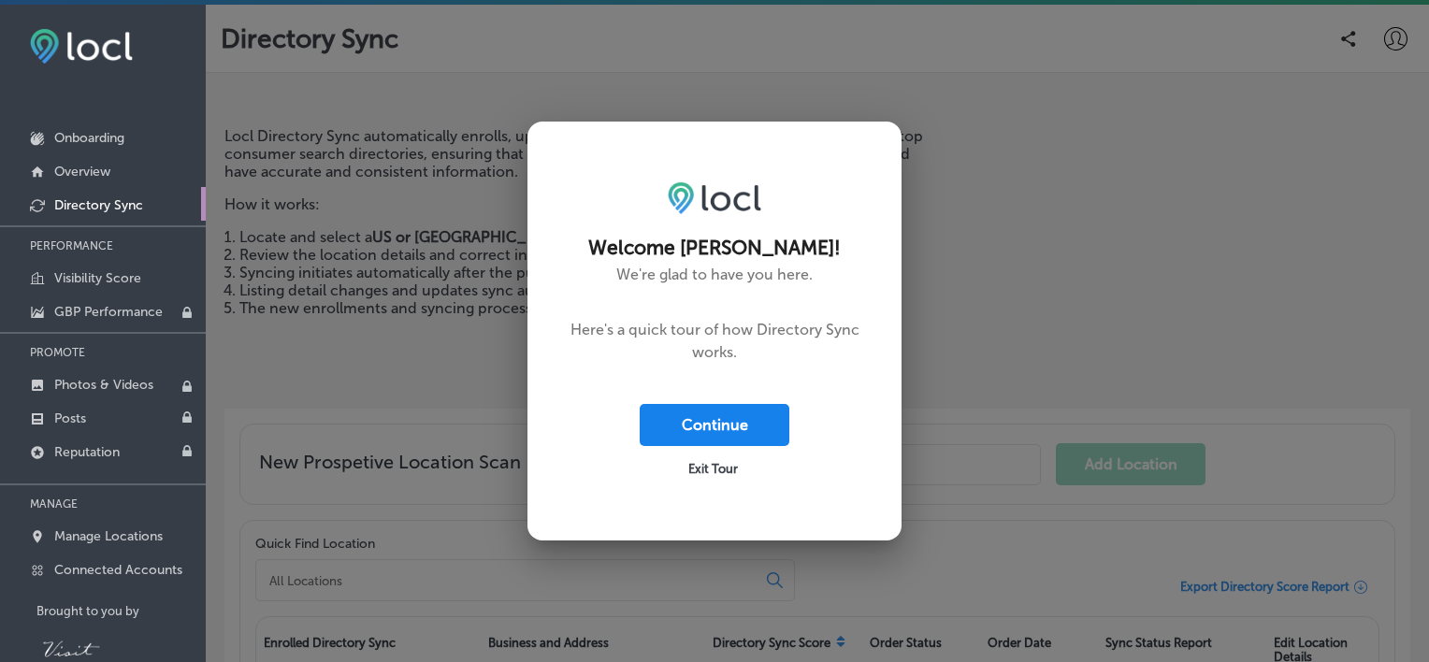
click at [712, 425] on button "Continue" at bounding box center [715, 425] width 150 height 42
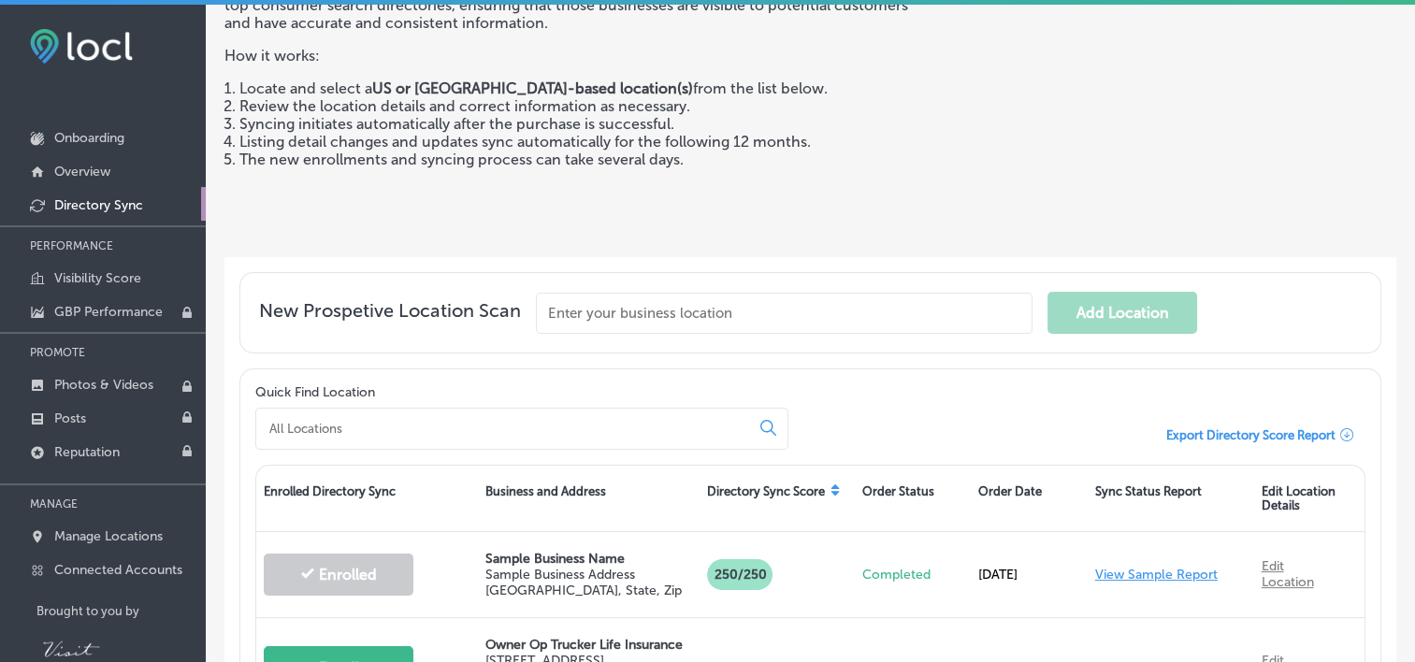
scroll to position [155, 0]
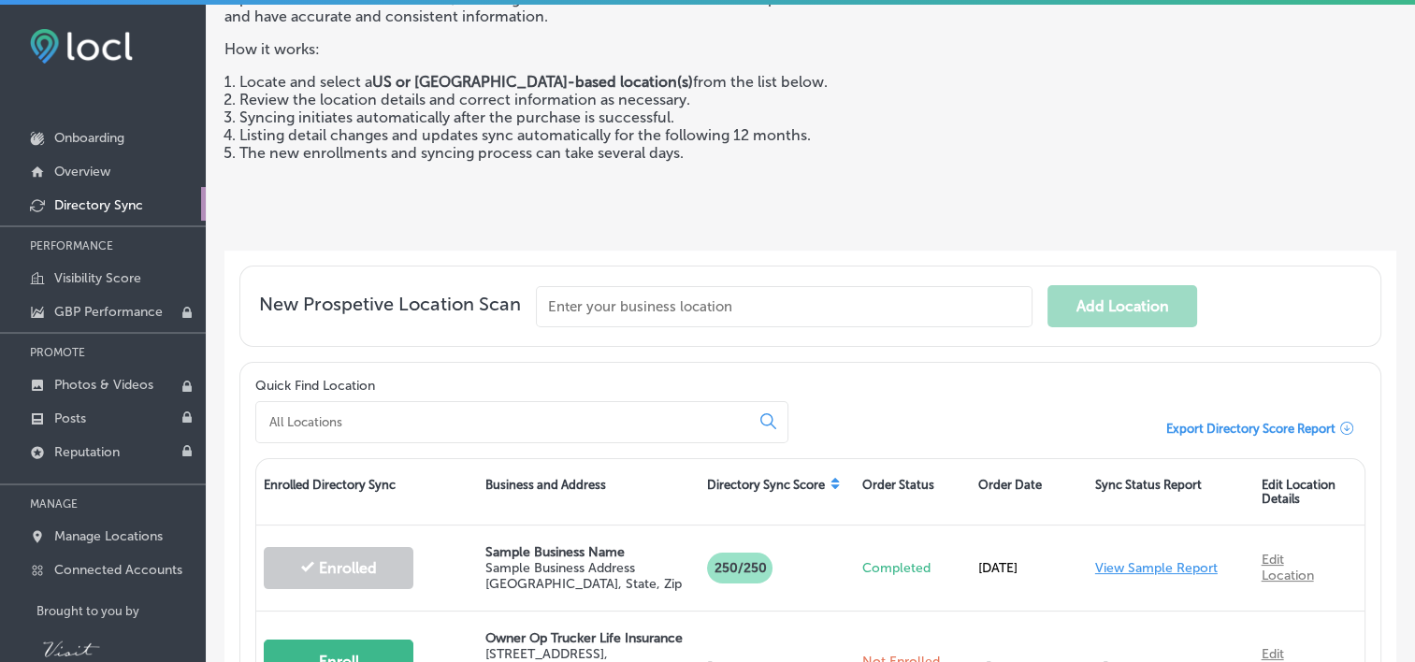
click at [573, 287] on input "text" at bounding box center [784, 306] width 497 height 41
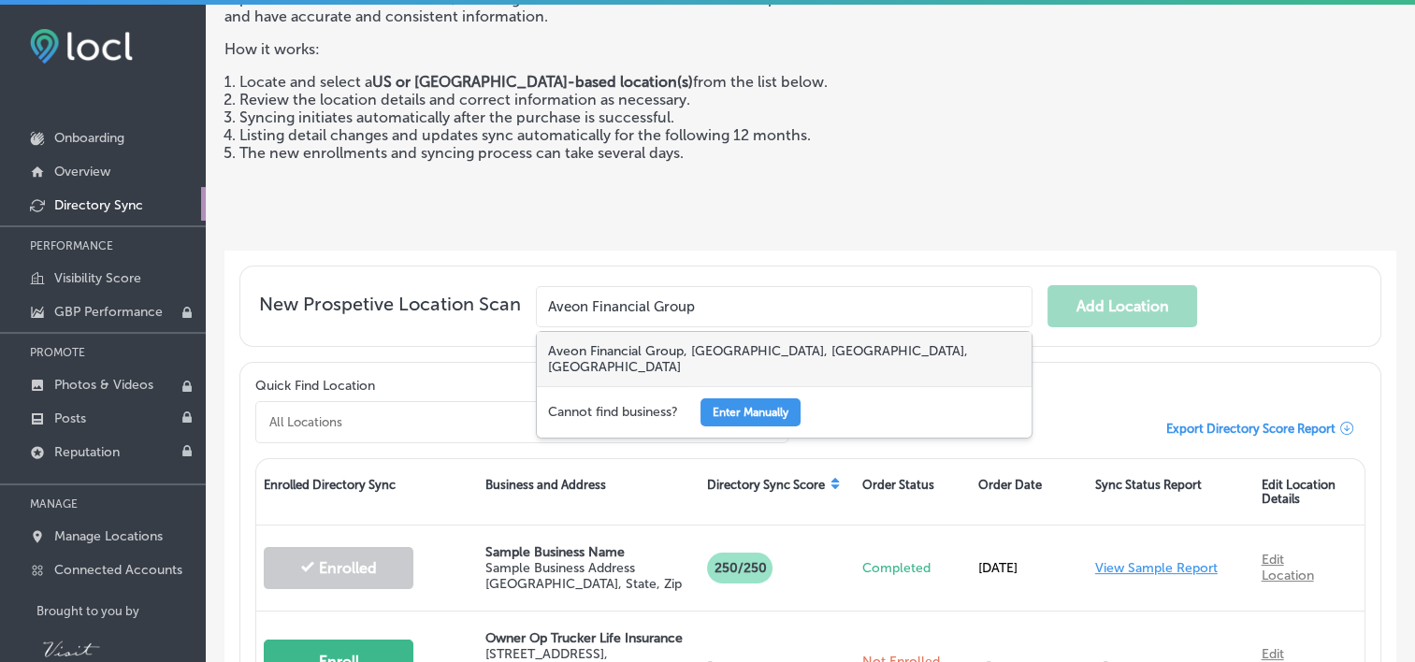
click at [734, 347] on div "Aveon Financial Group, [GEOGRAPHIC_DATA], [GEOGRAPHIC_DATA], [GEOGRAPHIC_DATA]" at bounding box center [784, 359] width 495 height 54
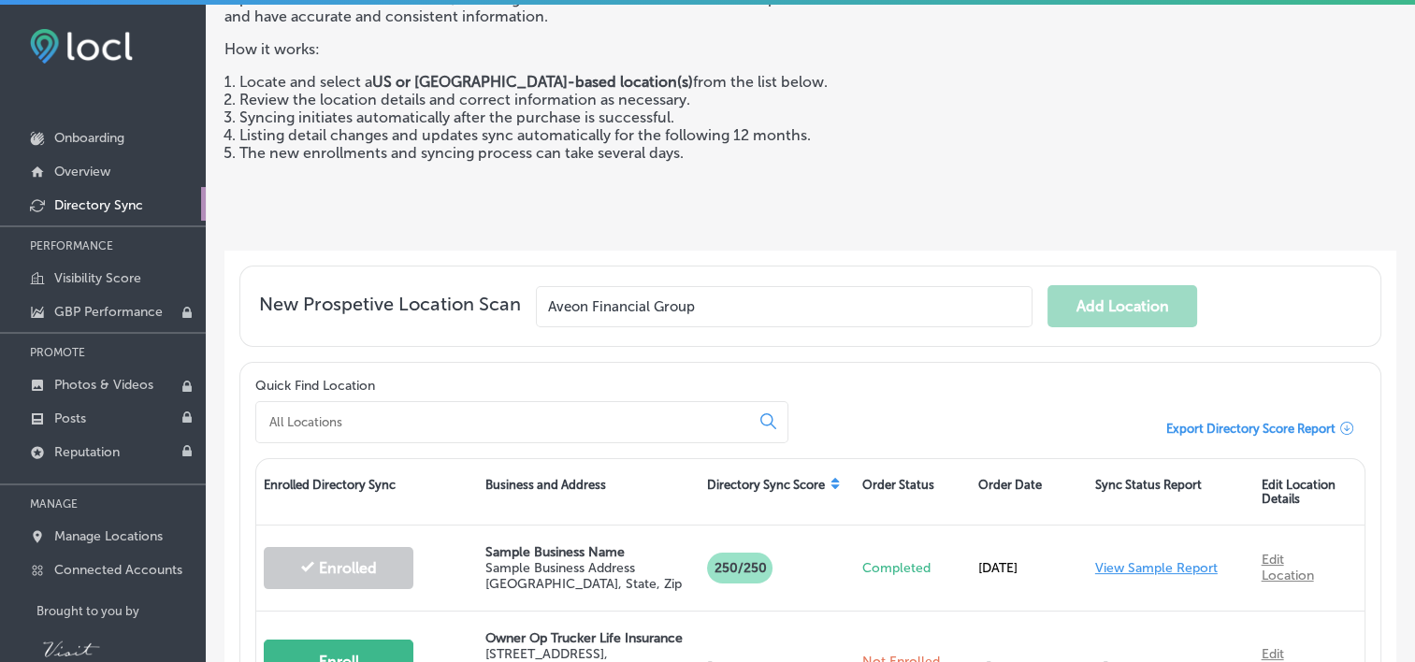
type input "Aveon Financial Group, [GEOGRAPHIC_DATA], [GEOGRAPHIC_DATA], [GEOGRAPHIC_DATA]"
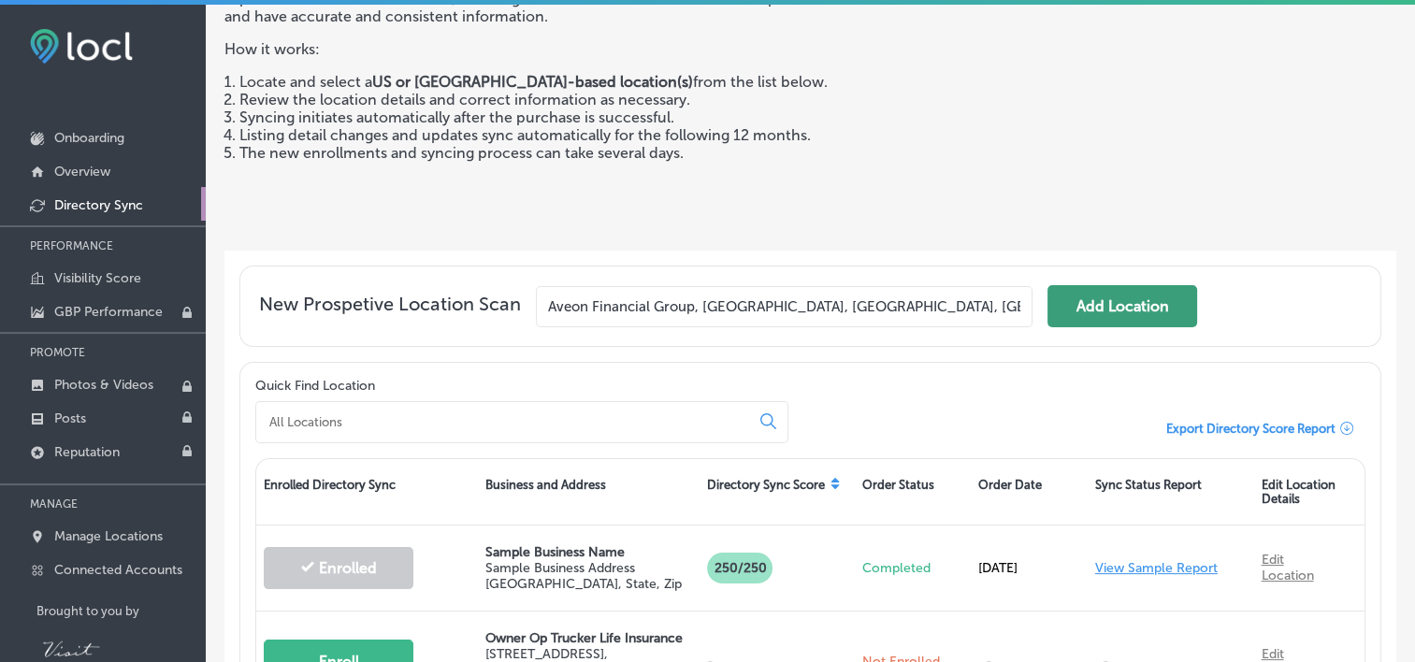
click at [1111, 303] on button "Add Location" at bounding box center [1123, 306] width 150 height 42
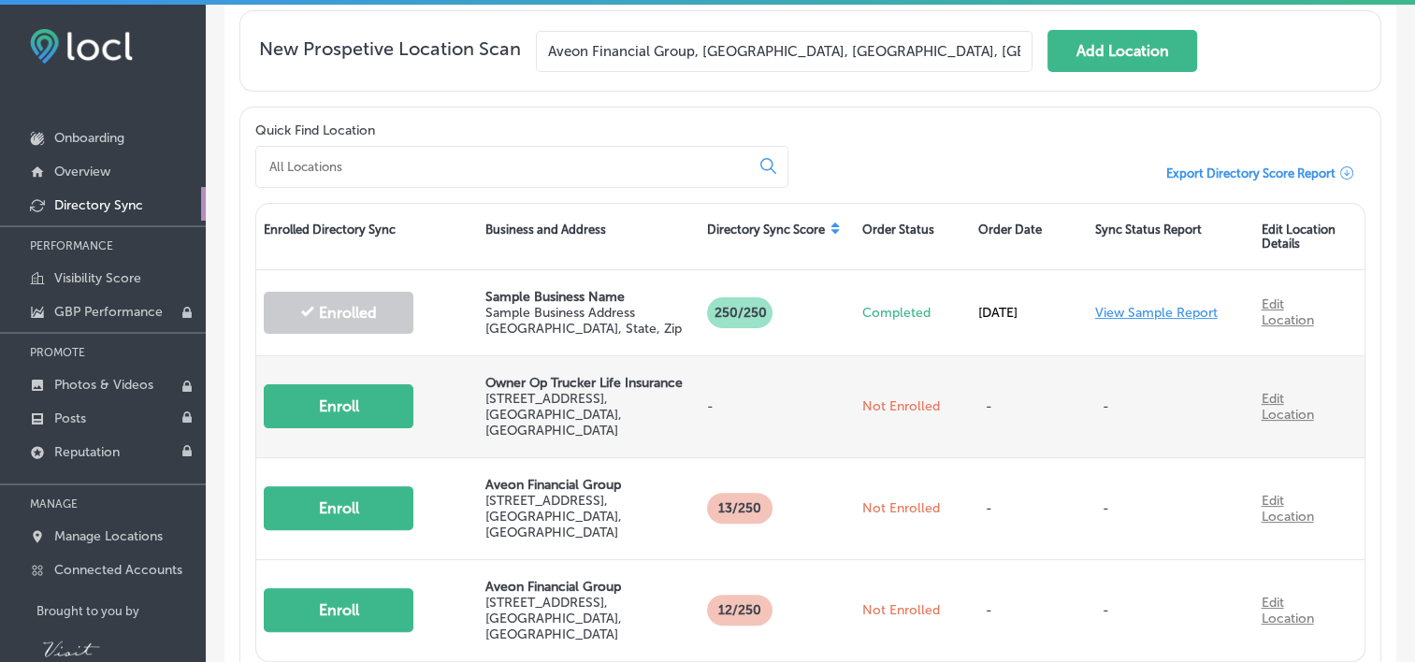
scroll to position [436, 0]
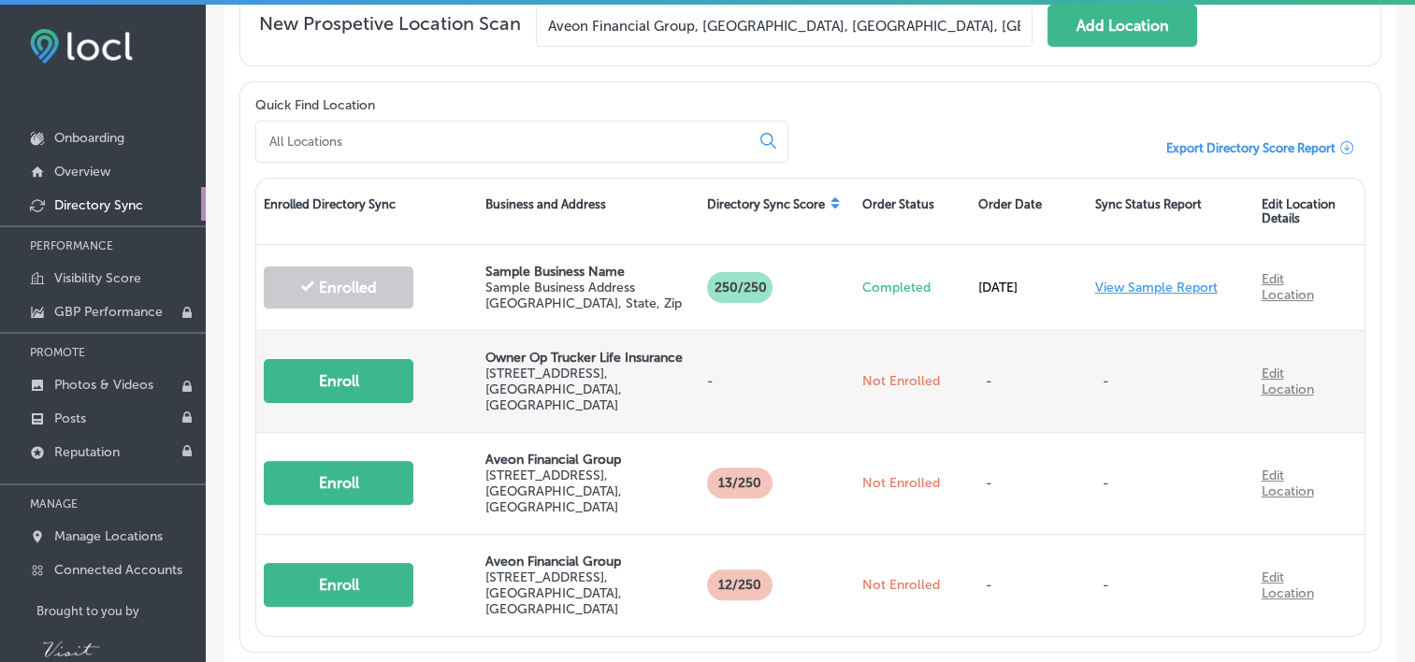
click at [341, 373] on button "Enroll" at bounding box center [339, 381] width 150 height 44
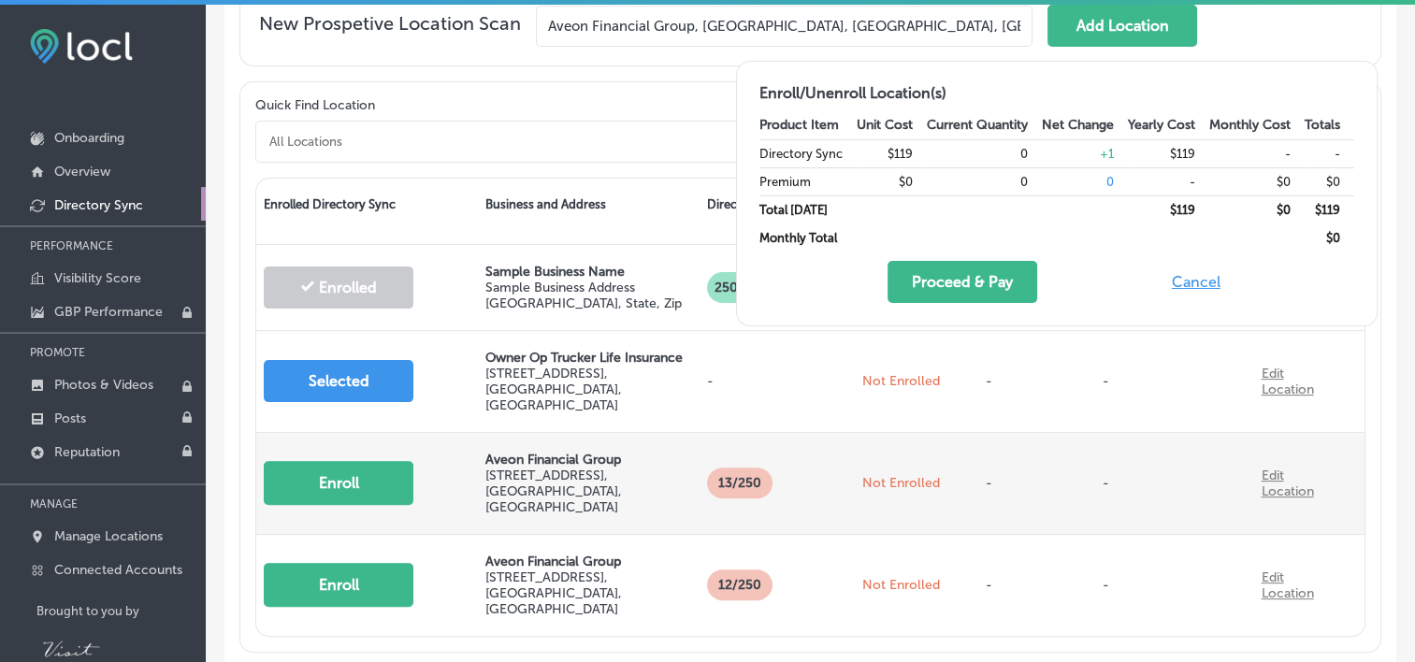
click at [341, 464] on button "Enroll" at bounding box center [339, 483] width 150 height 44
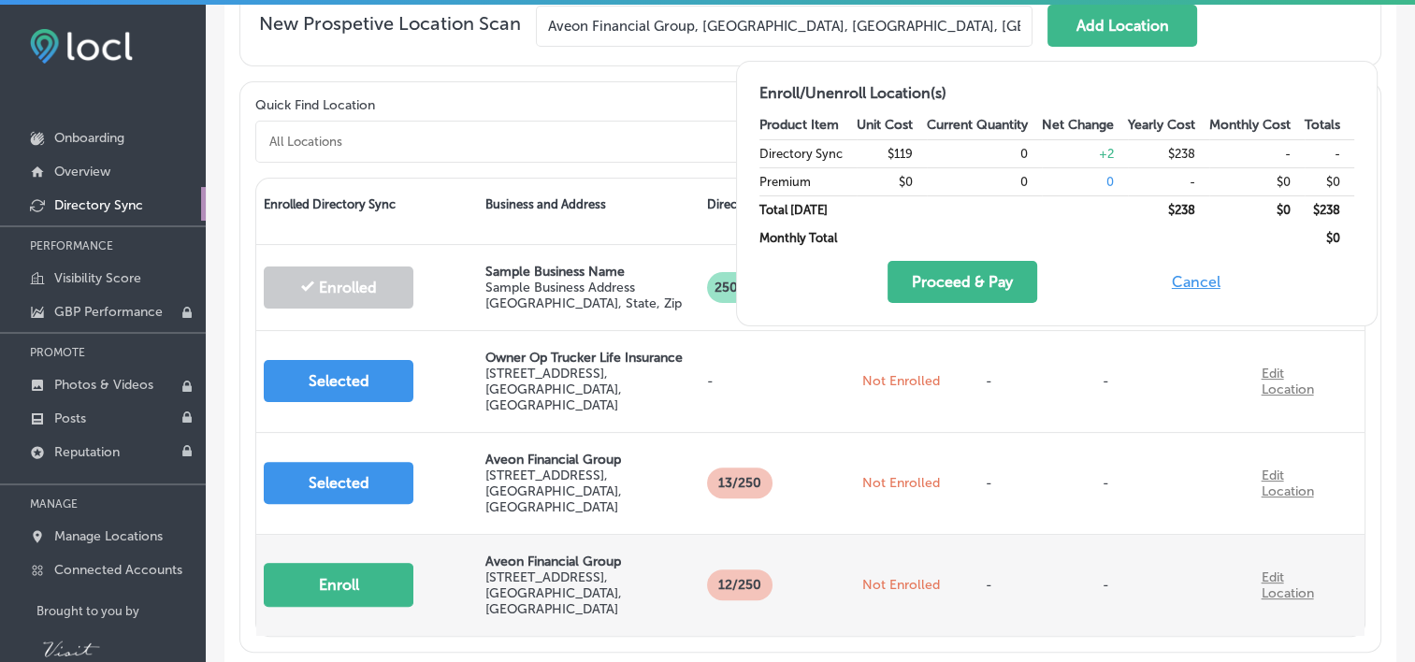
click at [331, 563] on button "Enroll" at bounding box center [339, 585] width 150 height 44
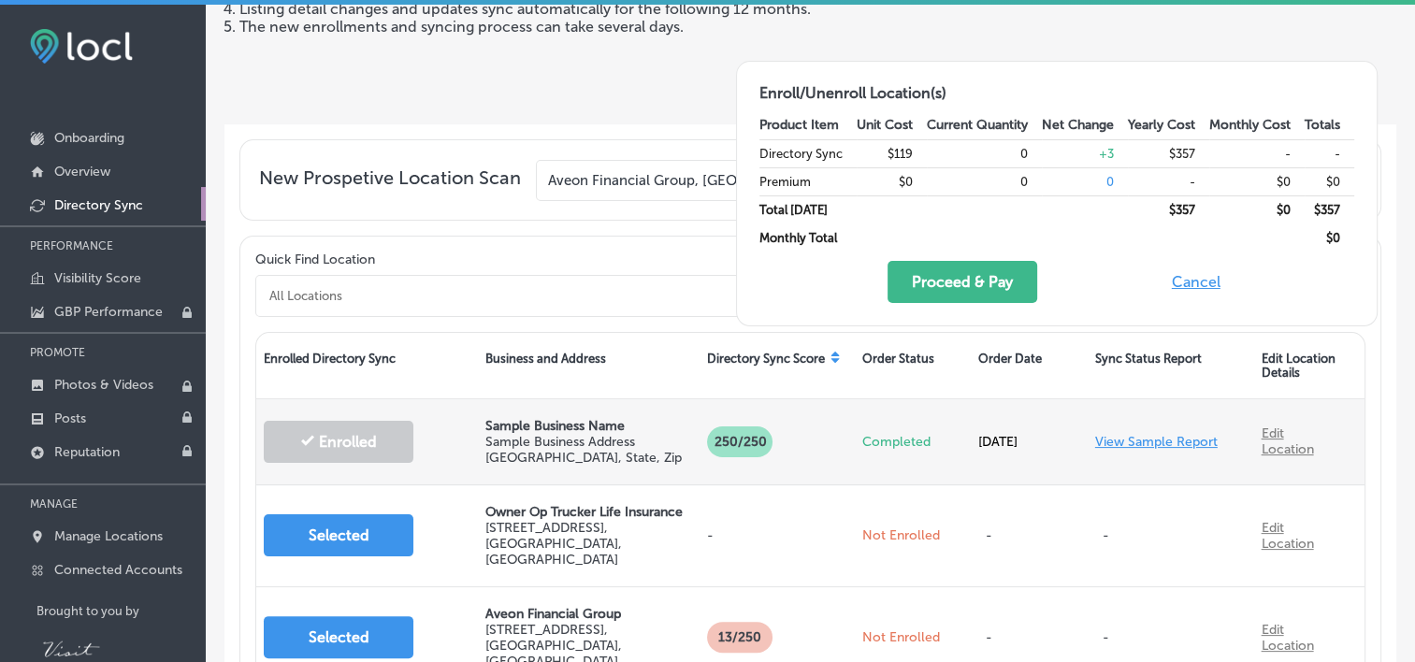
scroll to position [249, 0]
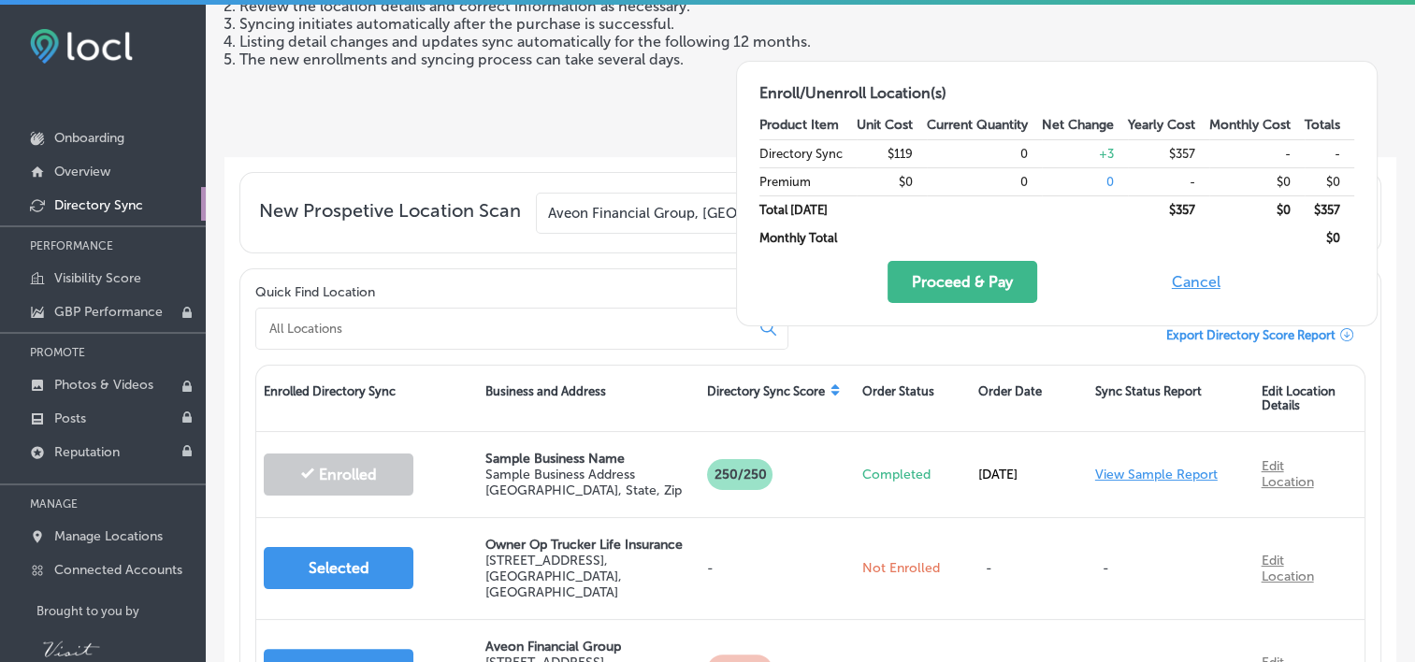
click at [629, 114] on div "Locl Directory Sync automatically enrolls, updates, and synchronizes business l…" at bounding box center [572, 10] width 694 height 264
click at [460, 82] on div "Locl Directory Sync automatically enrolls, updates, and synchronizes business l…" at bounding box center [572, 10] width 694 height 264
click at [405, 138] on div "Locl Directory Sync automatically enrolls, updates, and synchronizes business l…" at bounding box center [572, 10] width 694 height 264
click at [1188, 283] on button "Cancel" at bounding box center [1197, 282] width 60 height 42
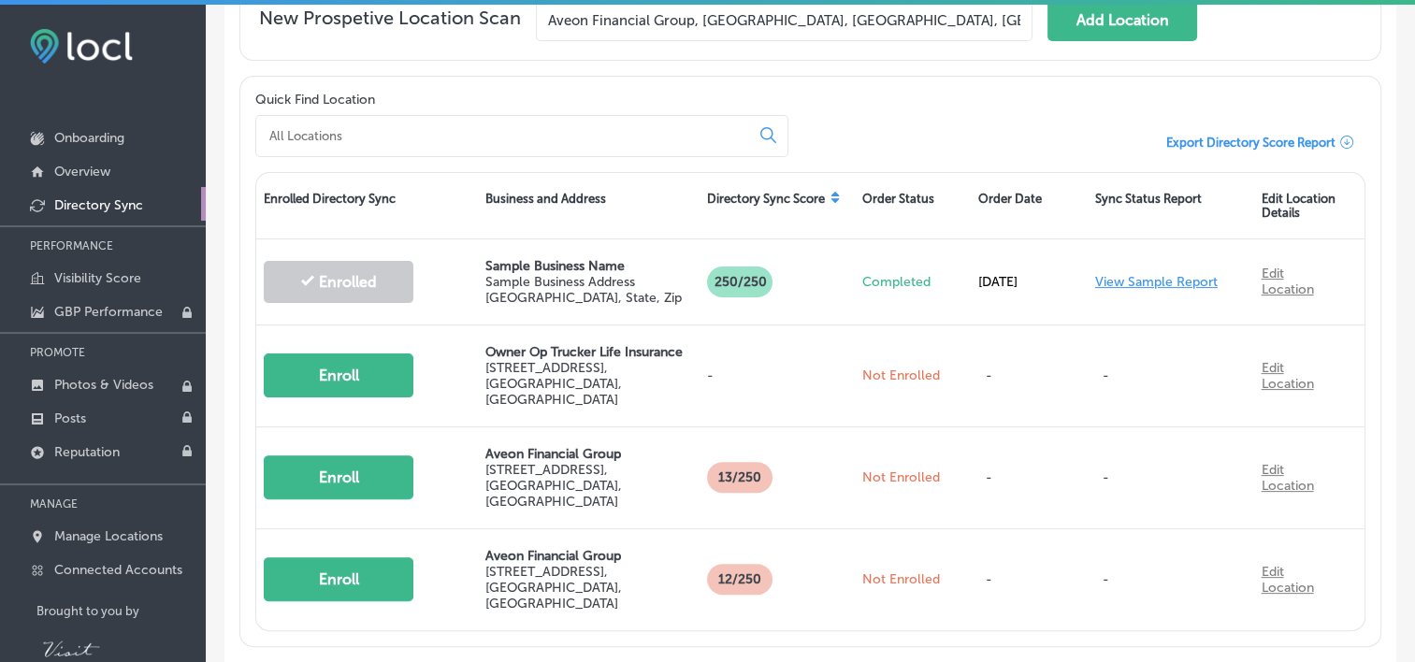
scroll to position [442, 0]
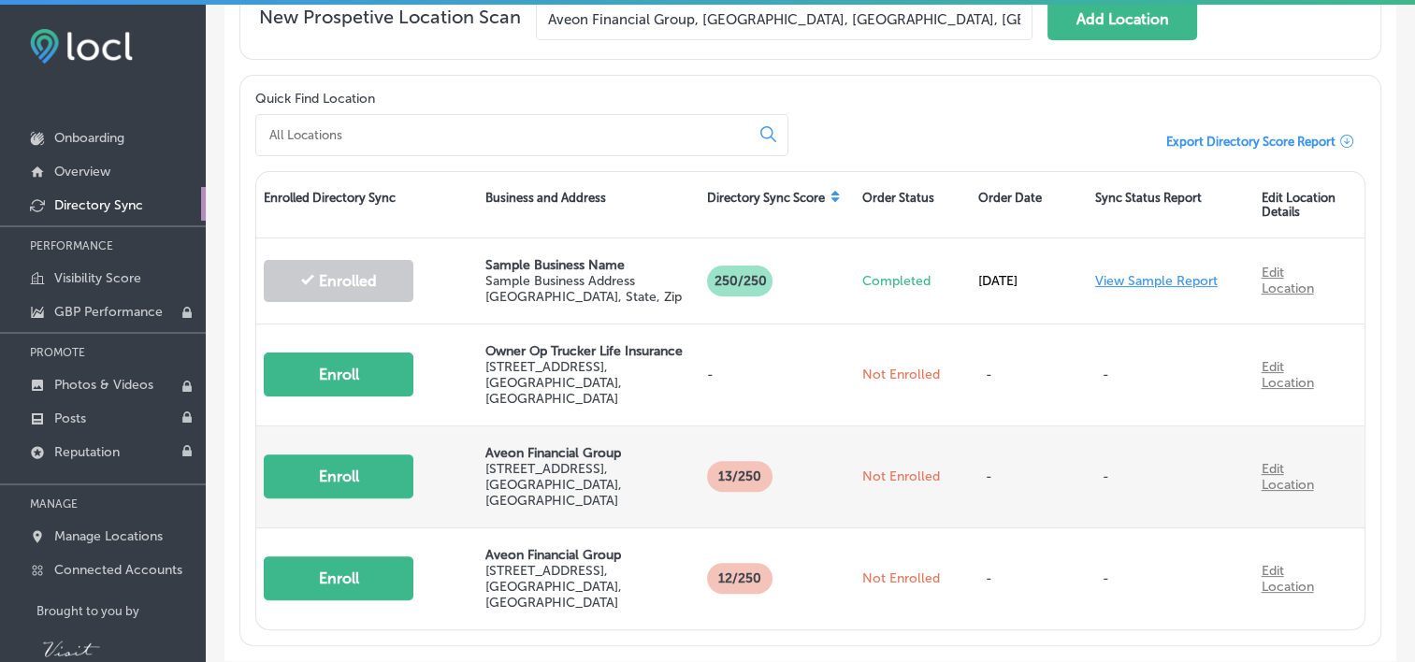
click at [336, 480] on div "Enroll" at bounding box center [367, 476] width 222 height 81
click at [336, 463] on button "Enroll" at bounding box center [339, 477] width 150 height 44
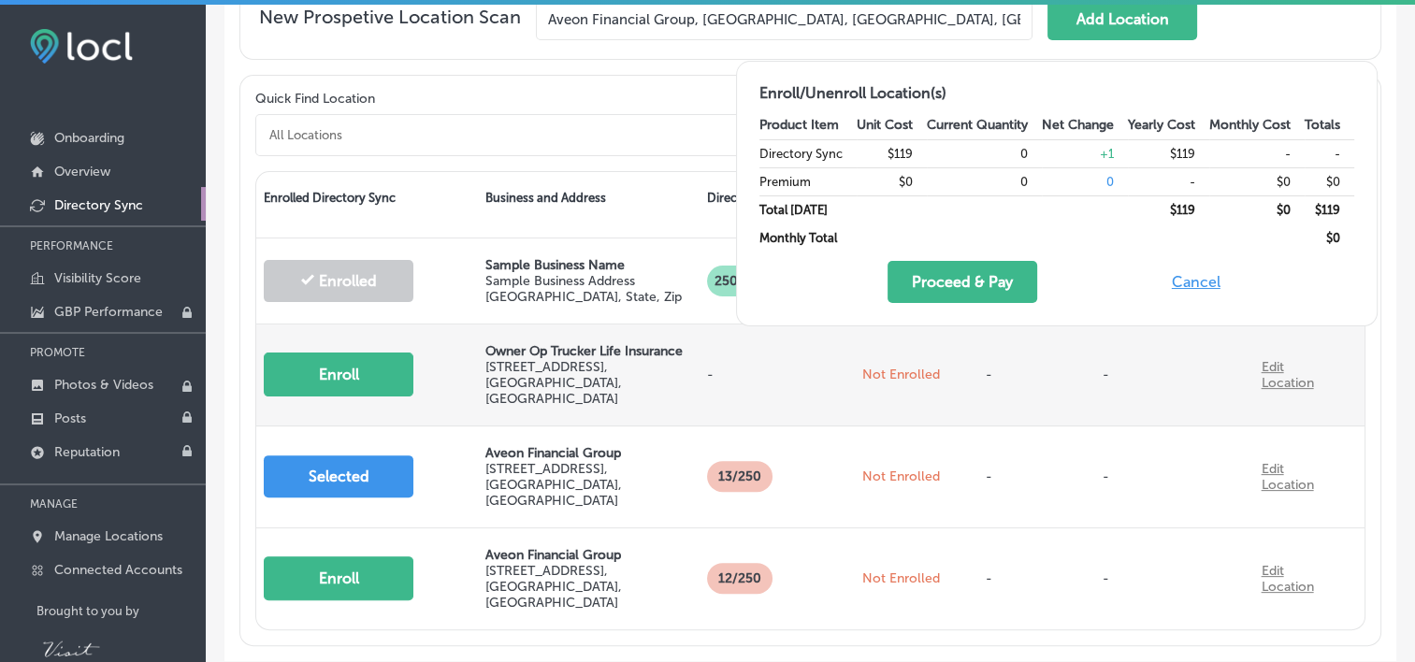
click at [333, 363] on button "Enroll" at bounding box center [339, 375] width 150 height 44
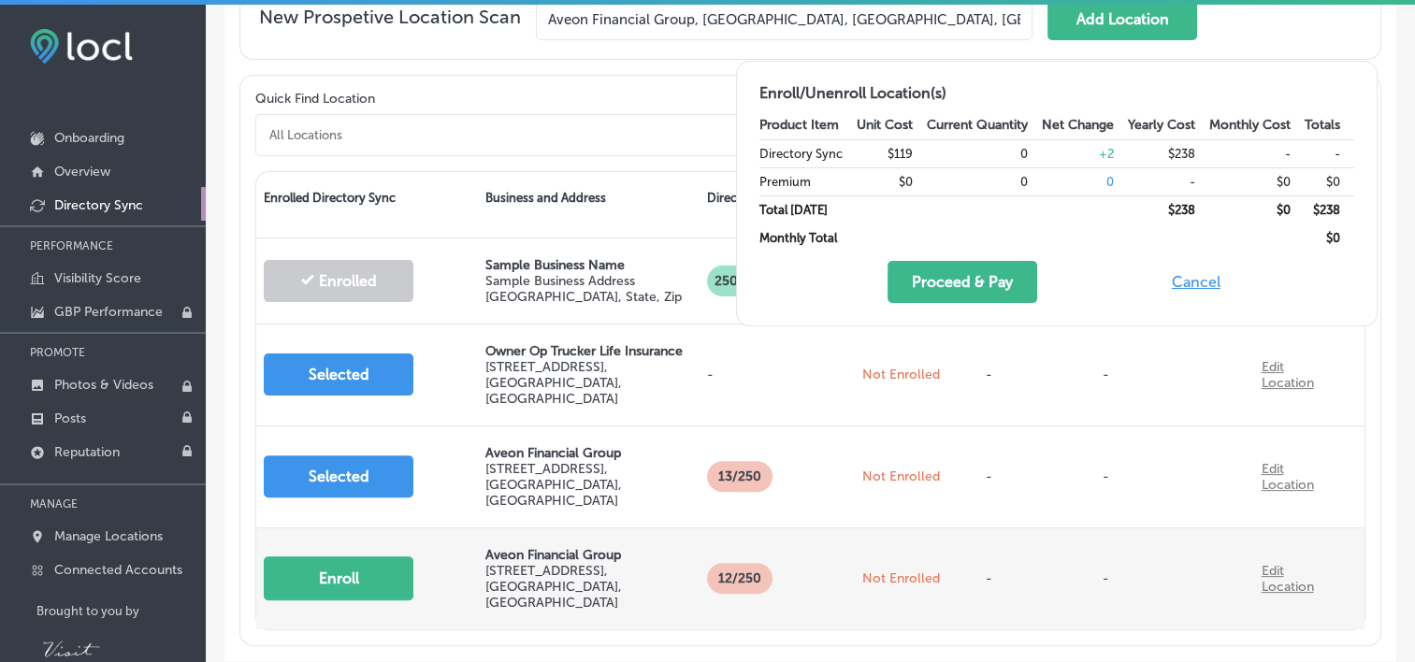
click at [331, 557] on button "Enroll" at bounding box center [339, 579] width 150 height 44
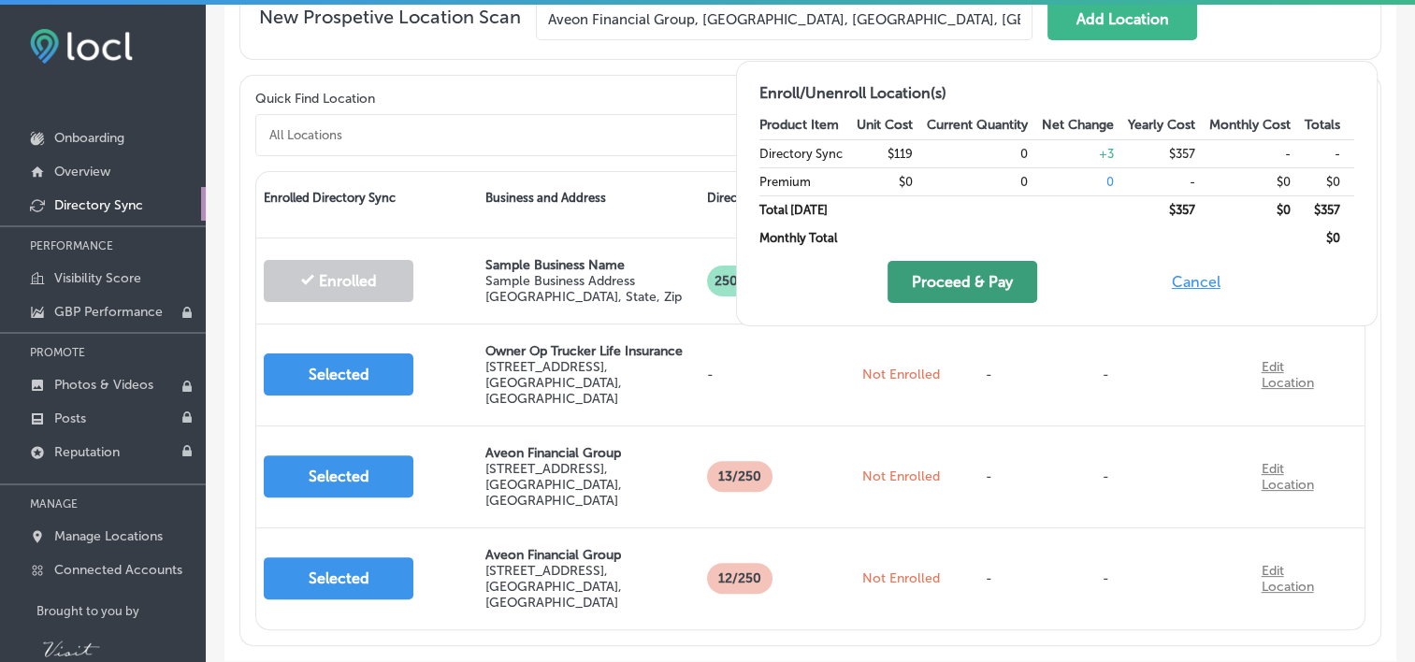
click at [985, 273] on button "Proceed & Pay" at bounding box center [963, 282] width 150 height 42
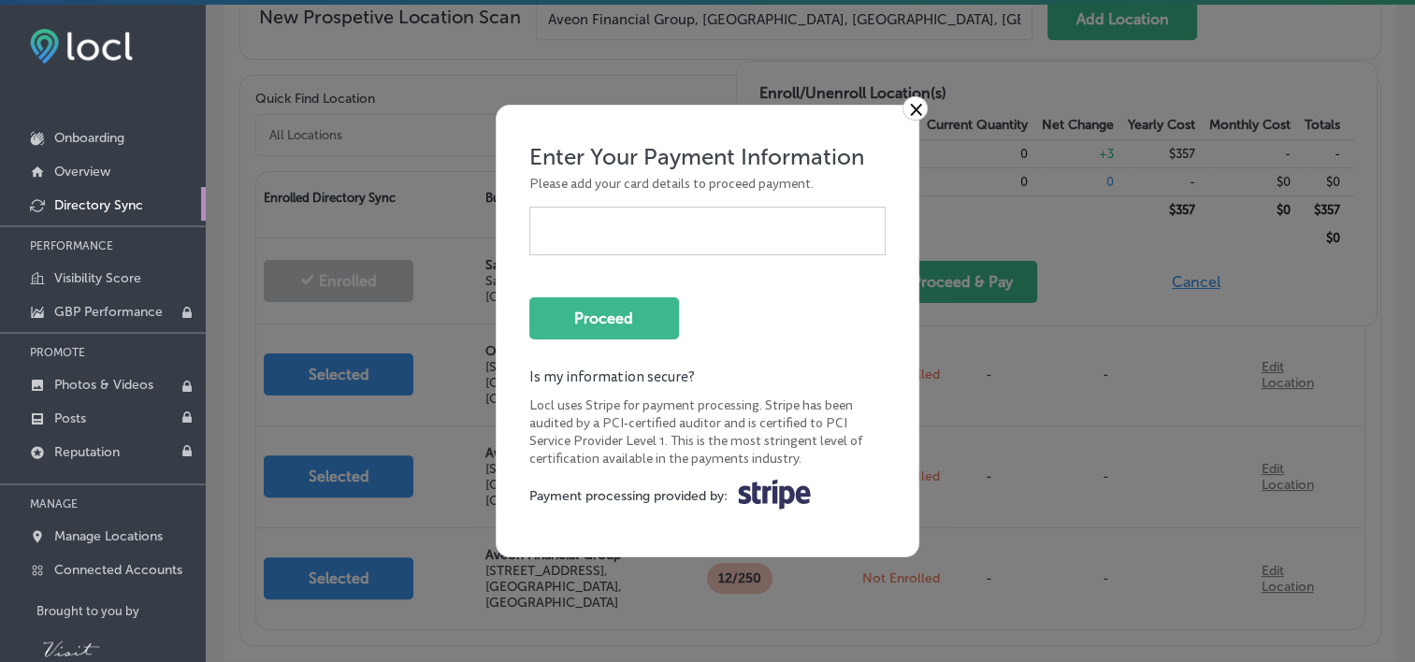
click at [913, 104] on link "×" at bounding box center [915, 108] width 25 height 24
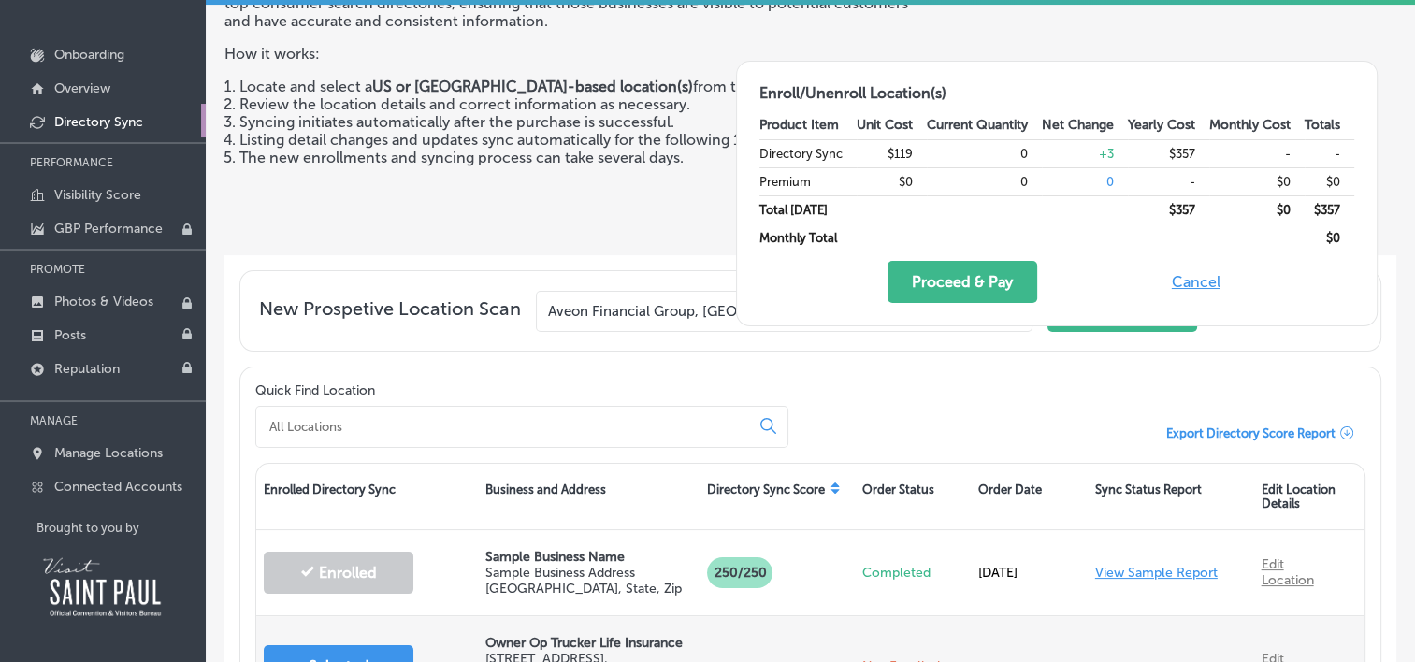
scroll to position [0, 0]
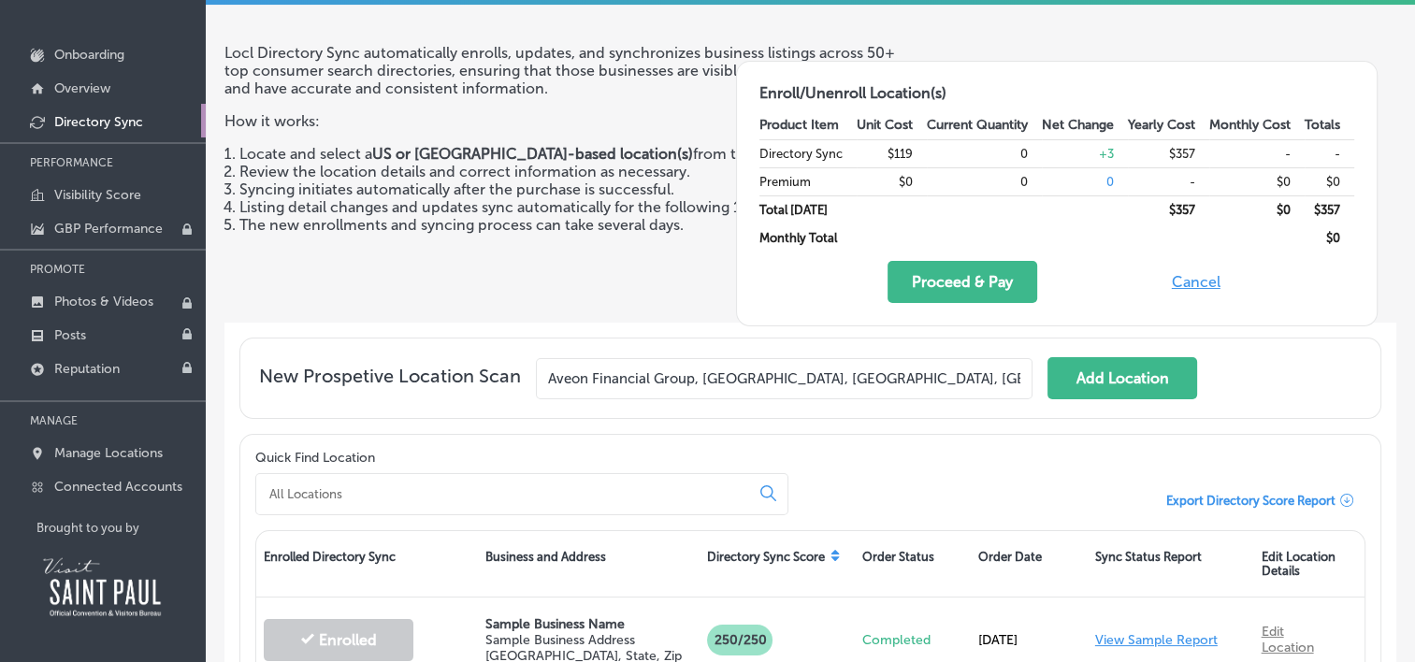
click at [1192, 281] on button "Cancel" at bounding box center [1197, 282] width 60 height 42
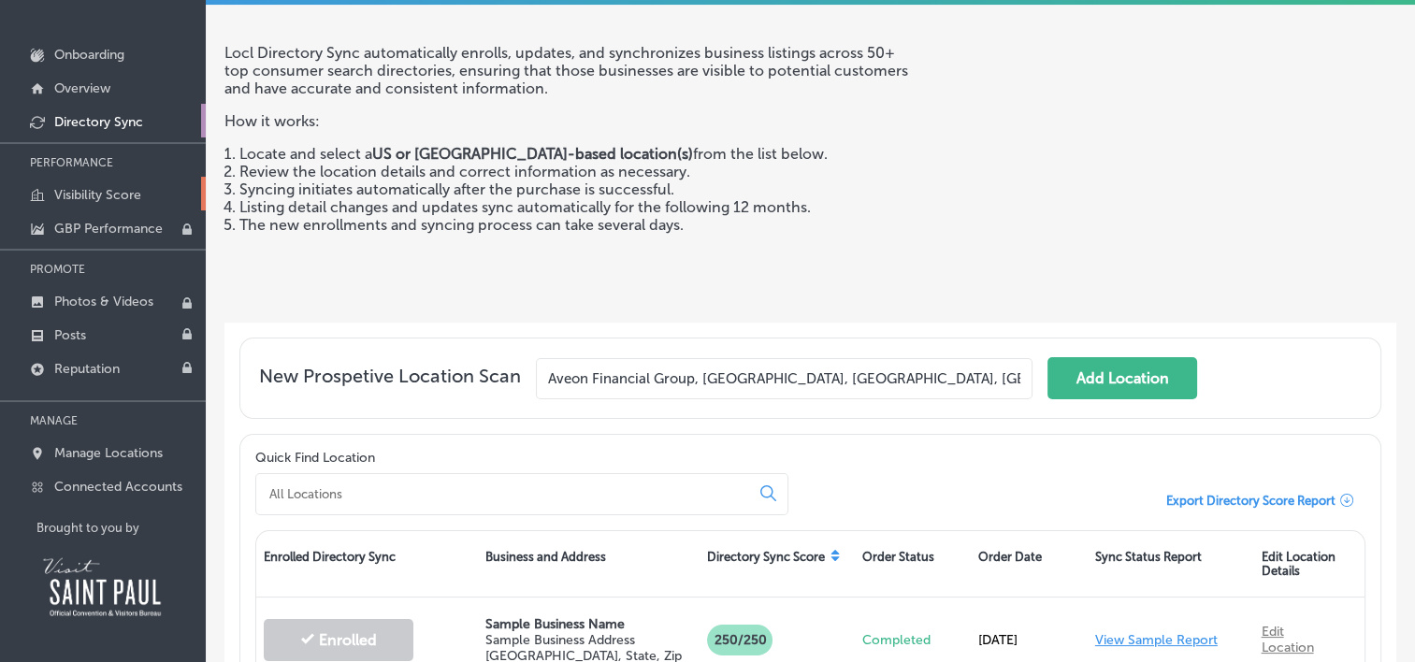
click at [73, 190] on p "Visibility Score" at bounding box center [97, 195] width 87 height 16
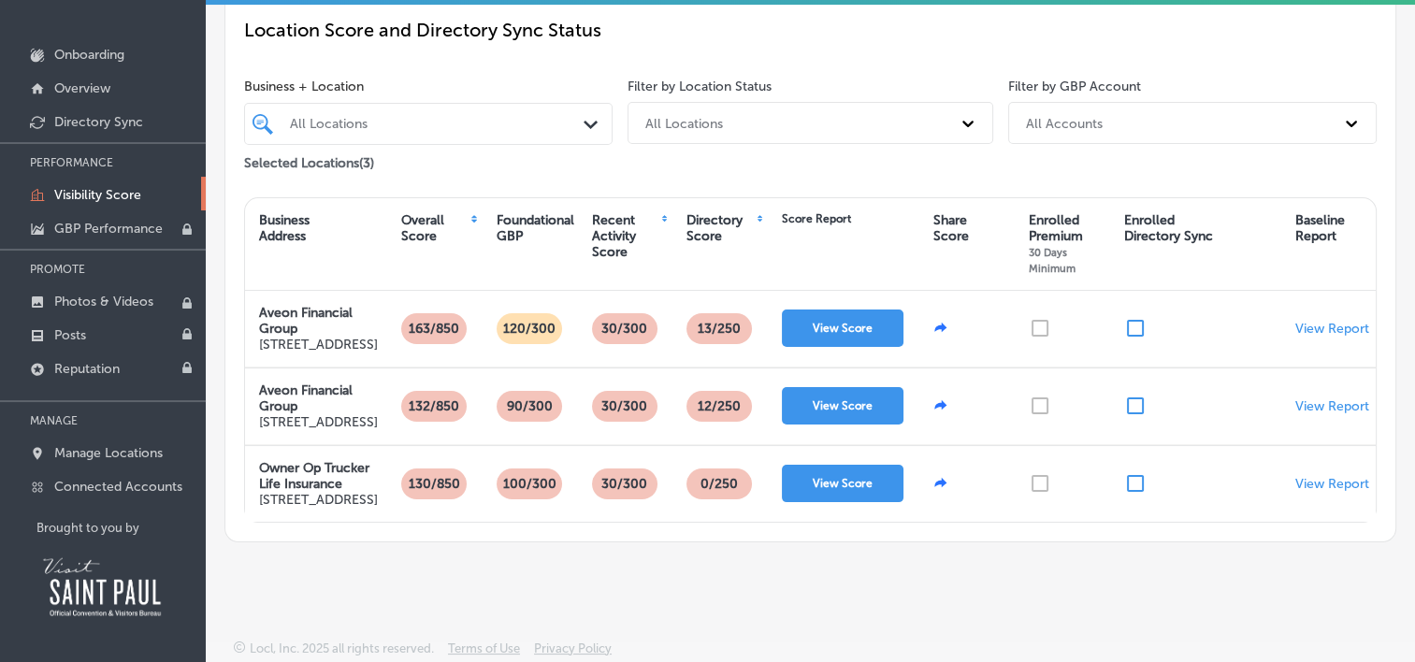
scroll to position [218, 0]
click at [104, 221] on p "GBP Performance" at bounding box center [108, 229] width 109 height 16
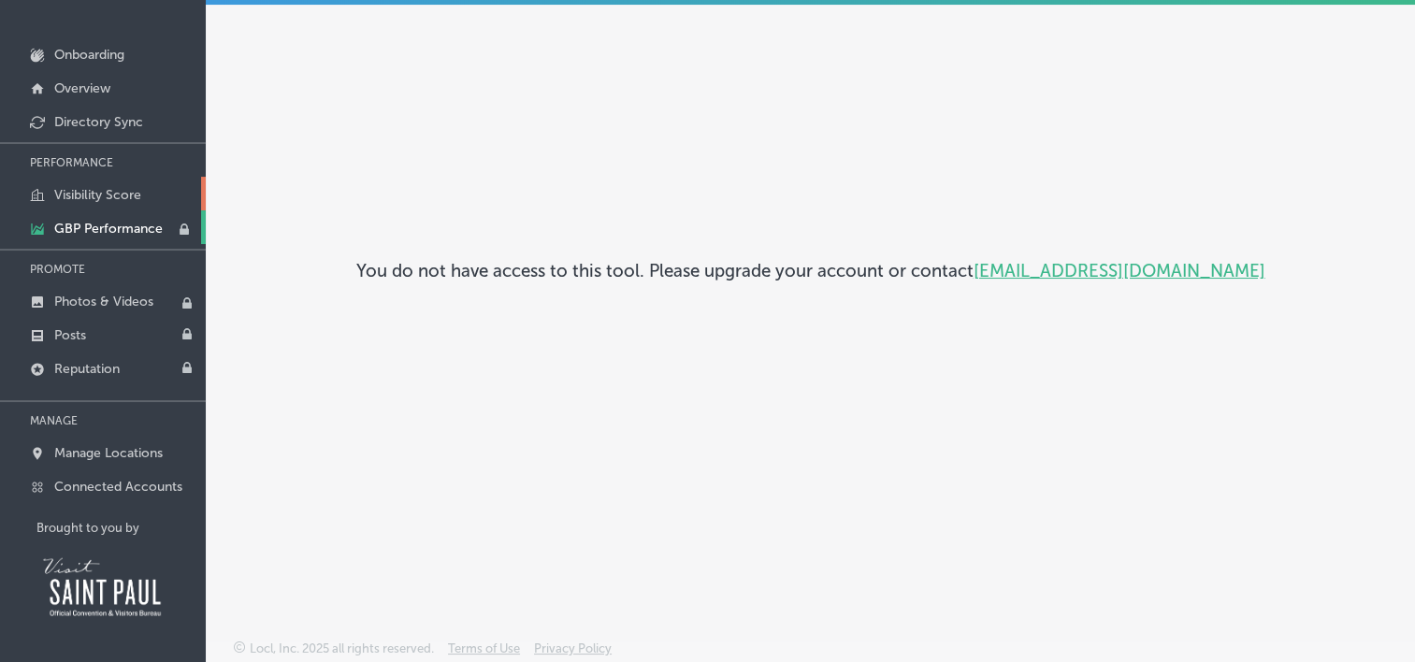
click at [99, 182] on link "Visibility Score" at bounding box center [103, 194] width 206 height 34
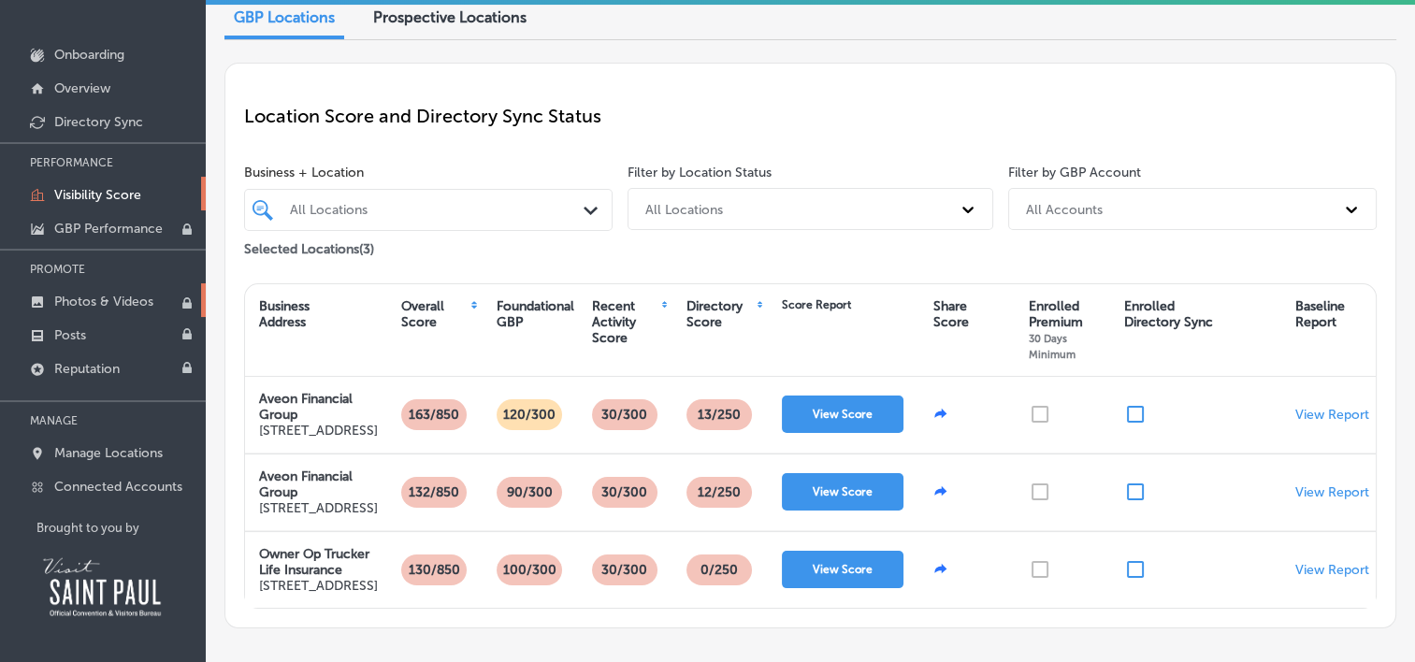
click at [65, 295] on p "Photos & Videos" at bounding box center [103, 302] width 99 height 16
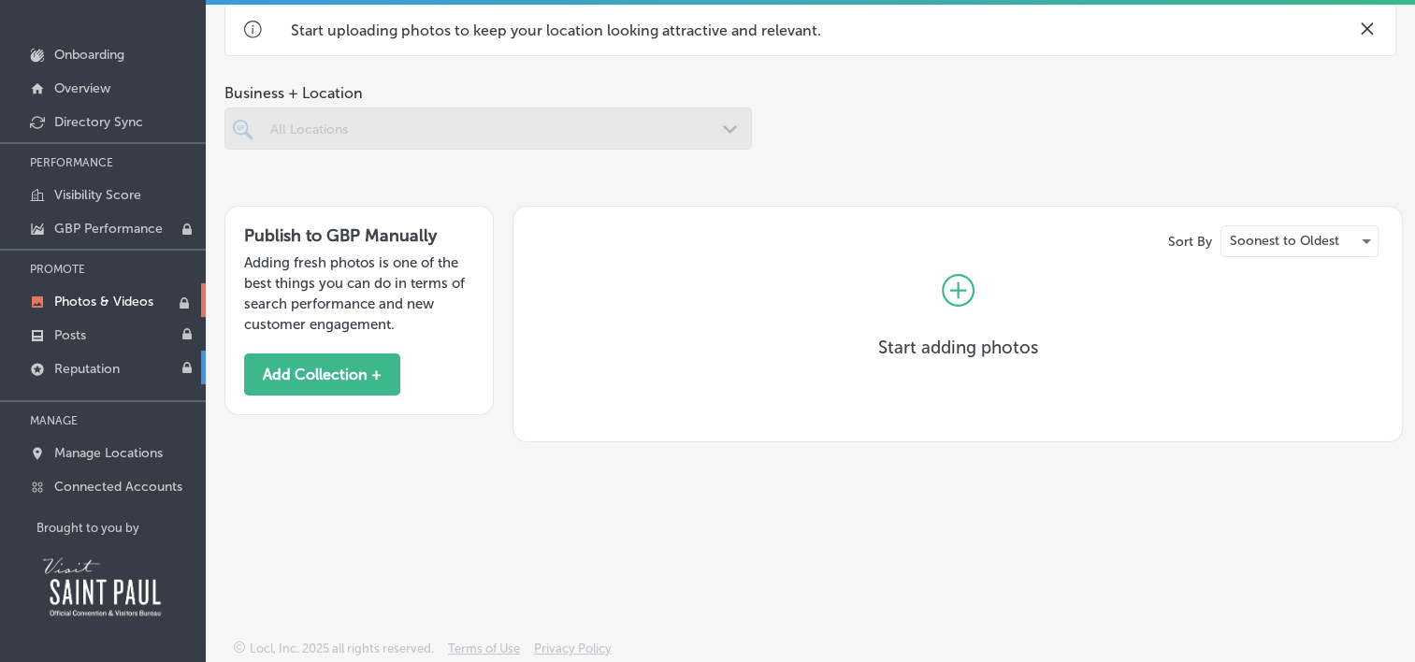
click at [71, 369] on p "Reputation" at bounding box center [86, 369] width 65 height 16
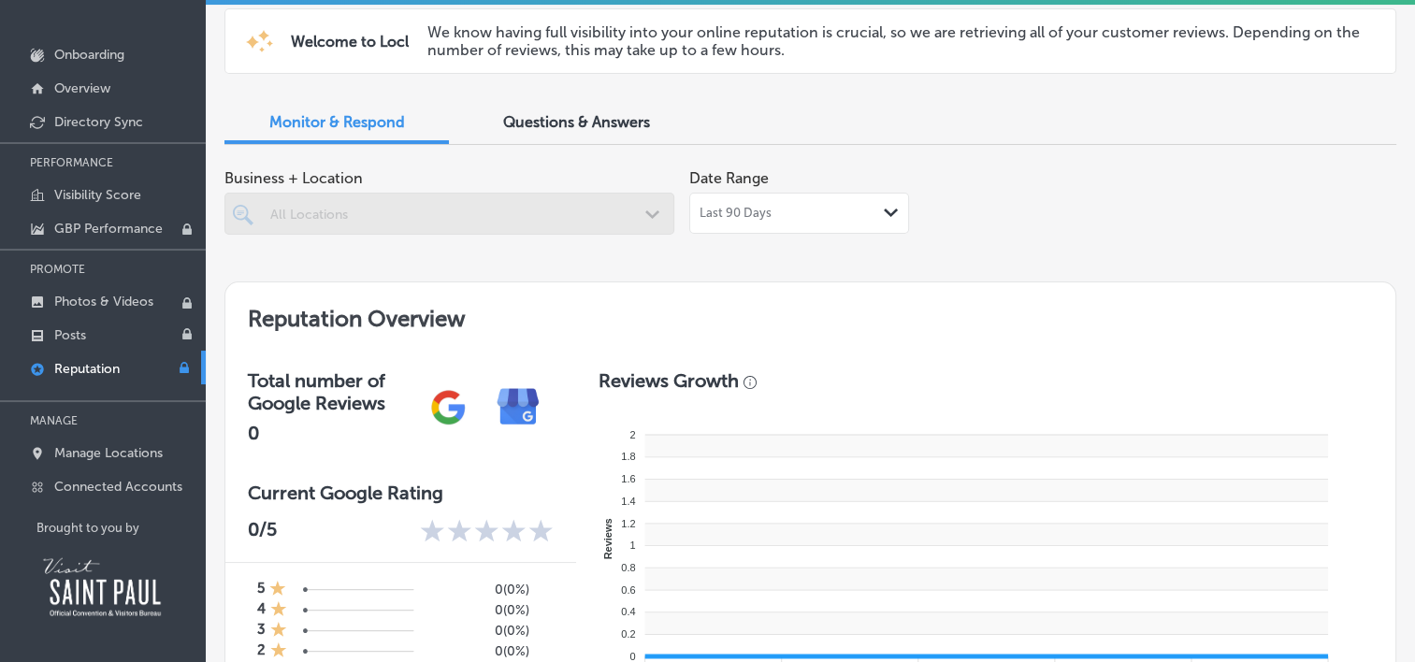
type textarea "x"
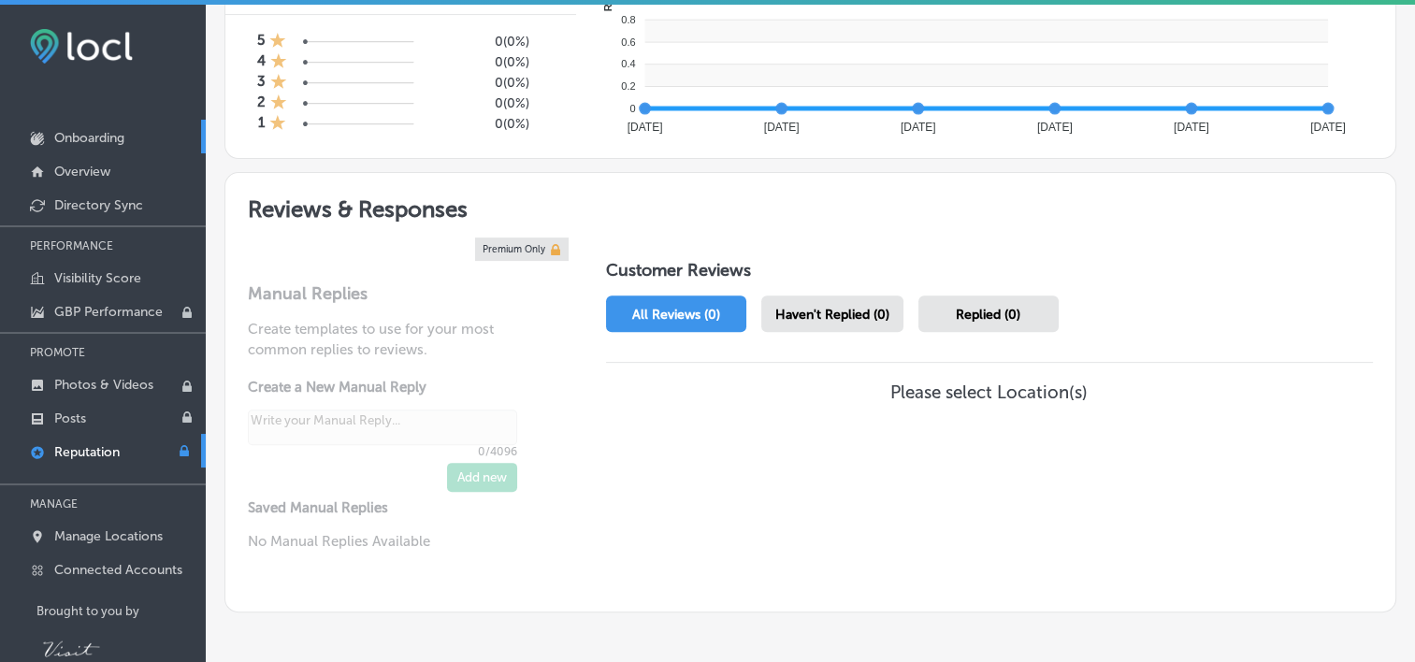
click at [70, 137] on p "Onboarding" at bounding box center [89, 138] width 70 height 16
